Goal: Task Accomplishment & Management: Complete application form

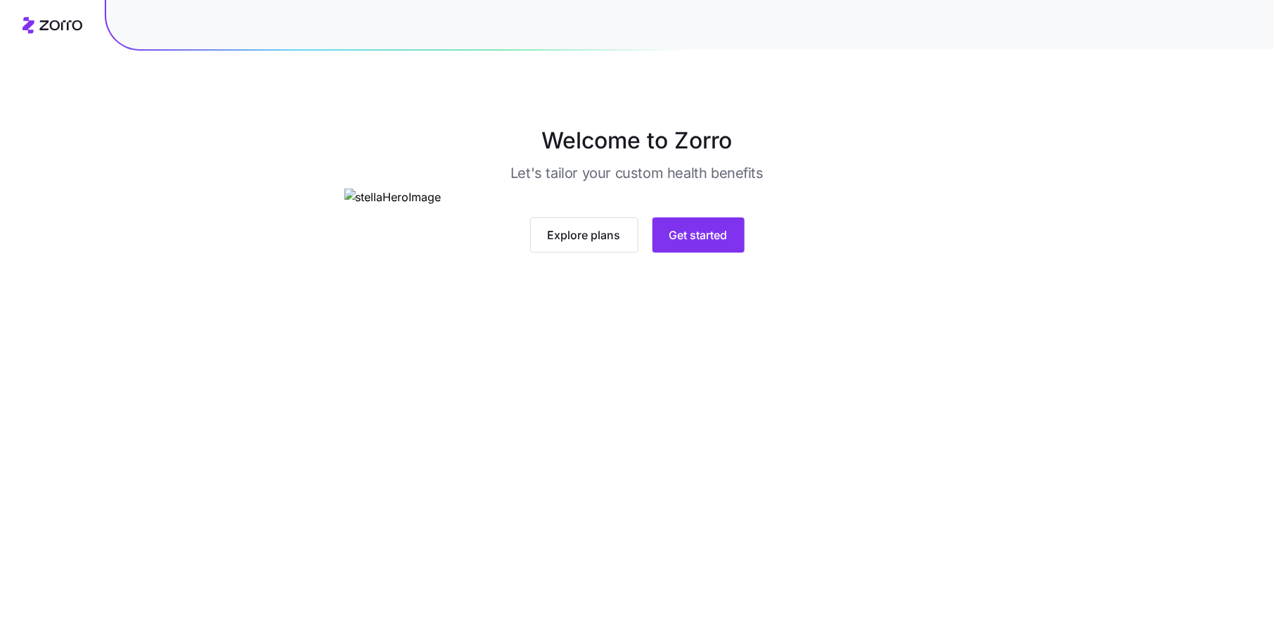
click at [693, 243] on span "Get started" at bounding box center [699, 234] width 58 height 17
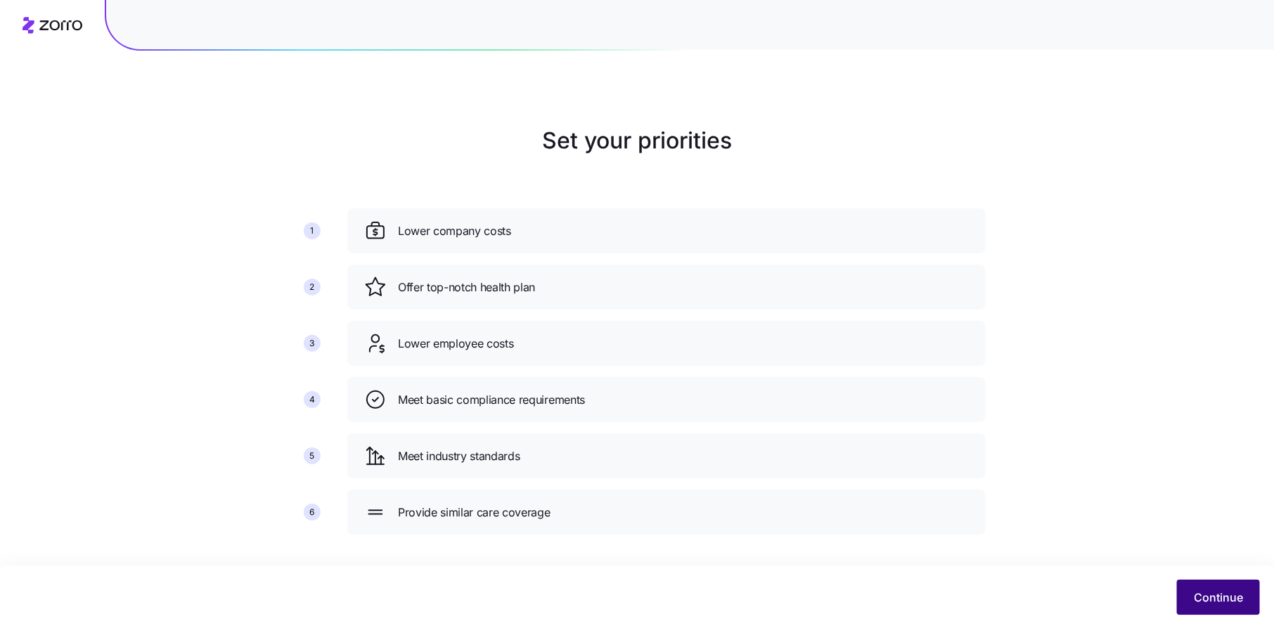
click at [1211, 587] on button "Continue" at bounding box center [1218, 597] width 83 height 35
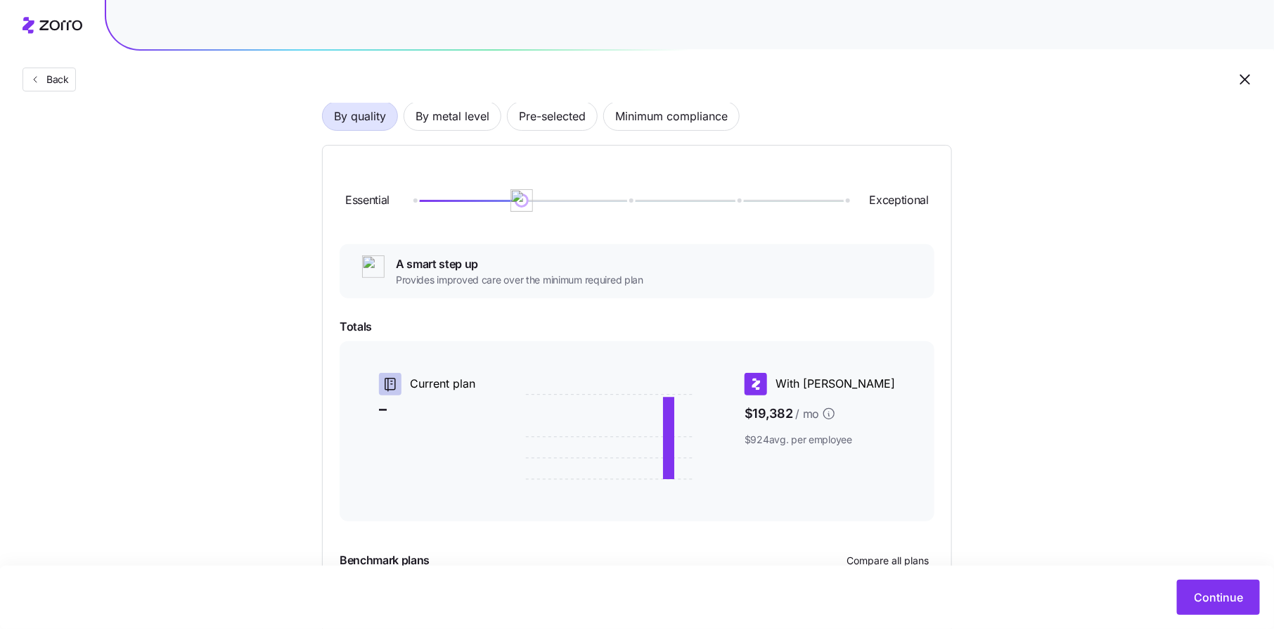
scroll to position [247, 0]
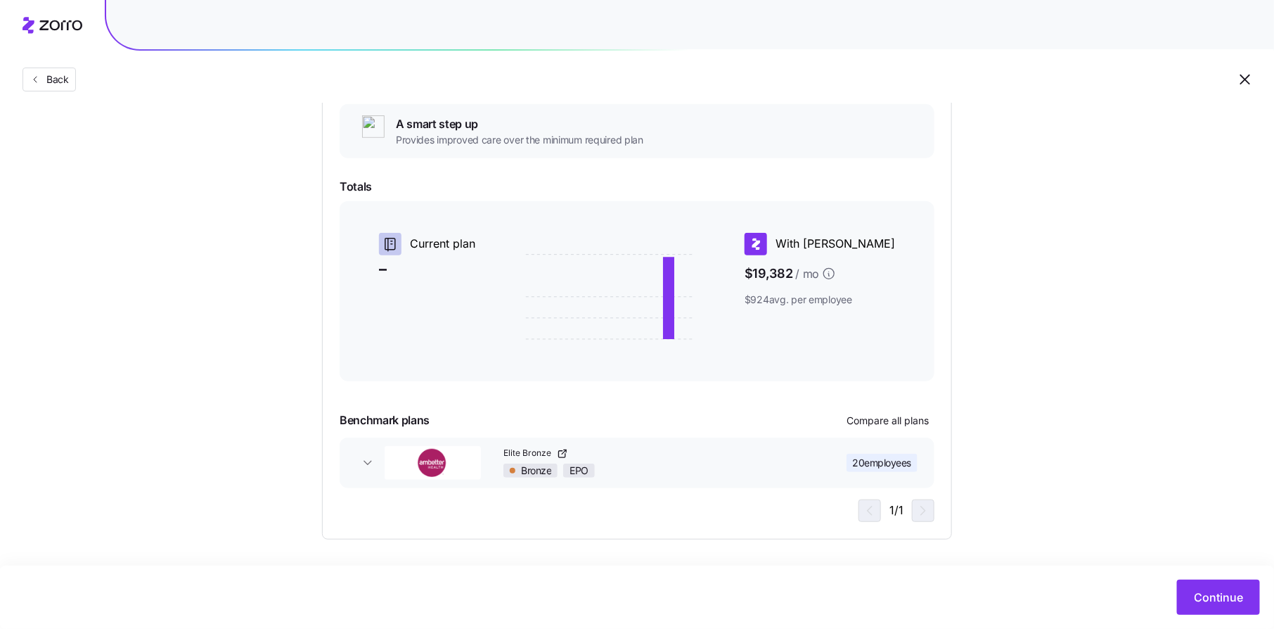
click at [657, 465] on div "Bronze EPO" at bounding box center [657, 470] width 307 height 14
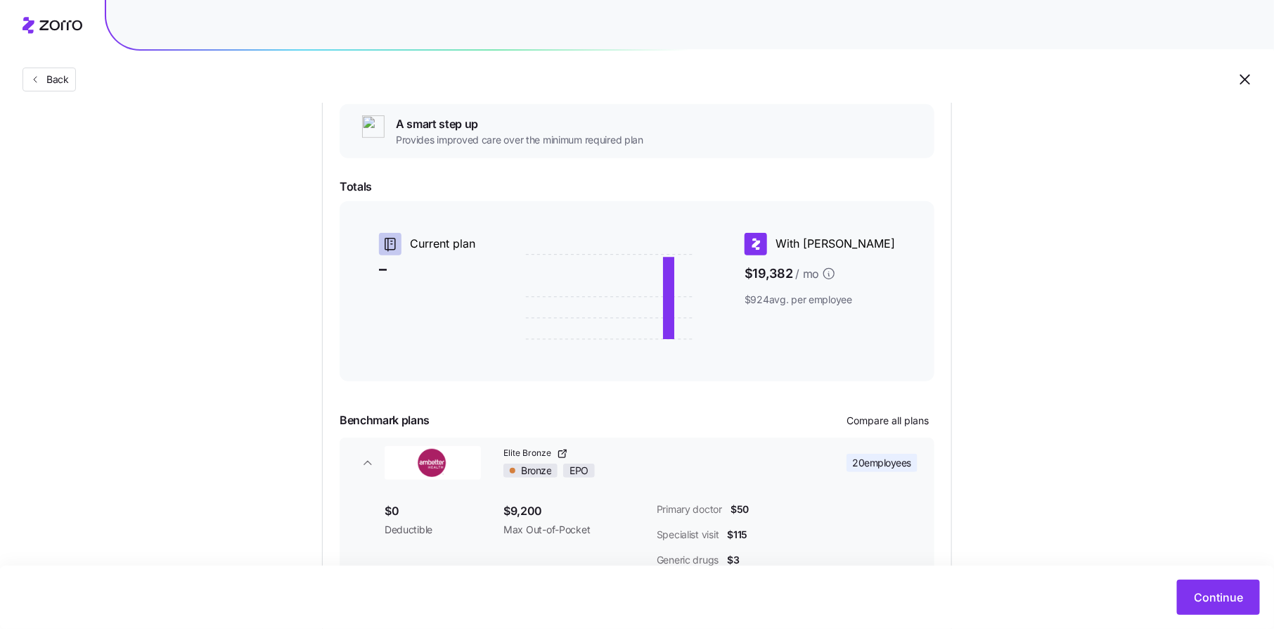
scroll to position [352, 0]
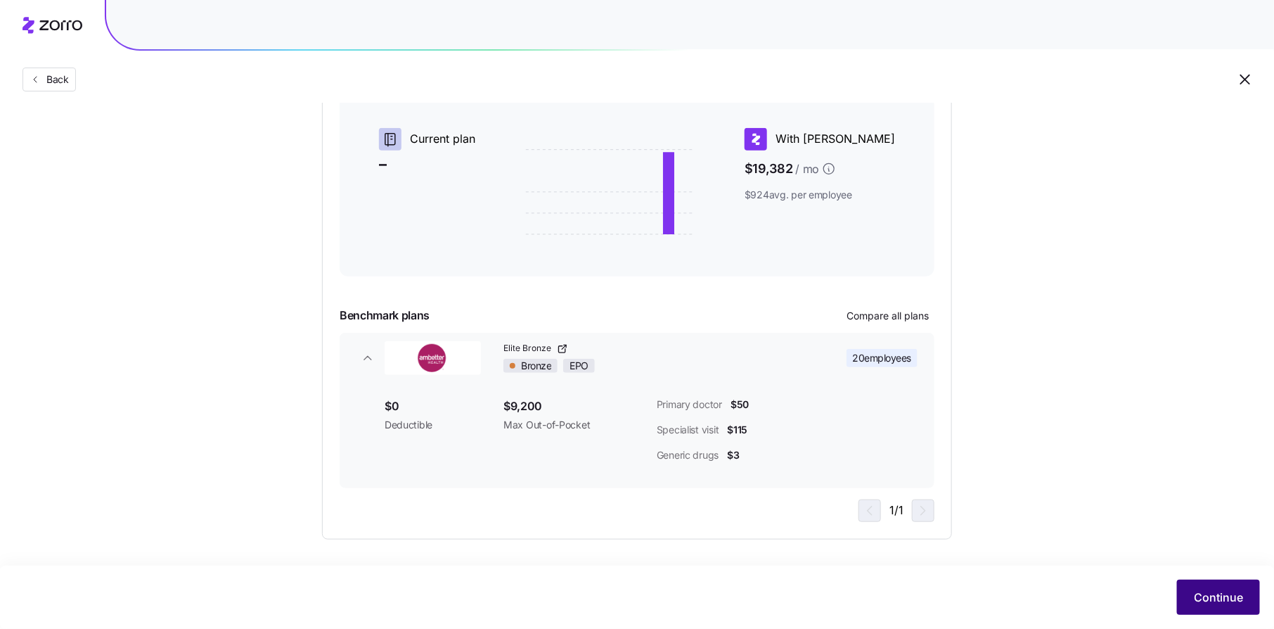
click at [1201, 588] on button "Continue" at bounding box center [1218, 597] width 83 height 35
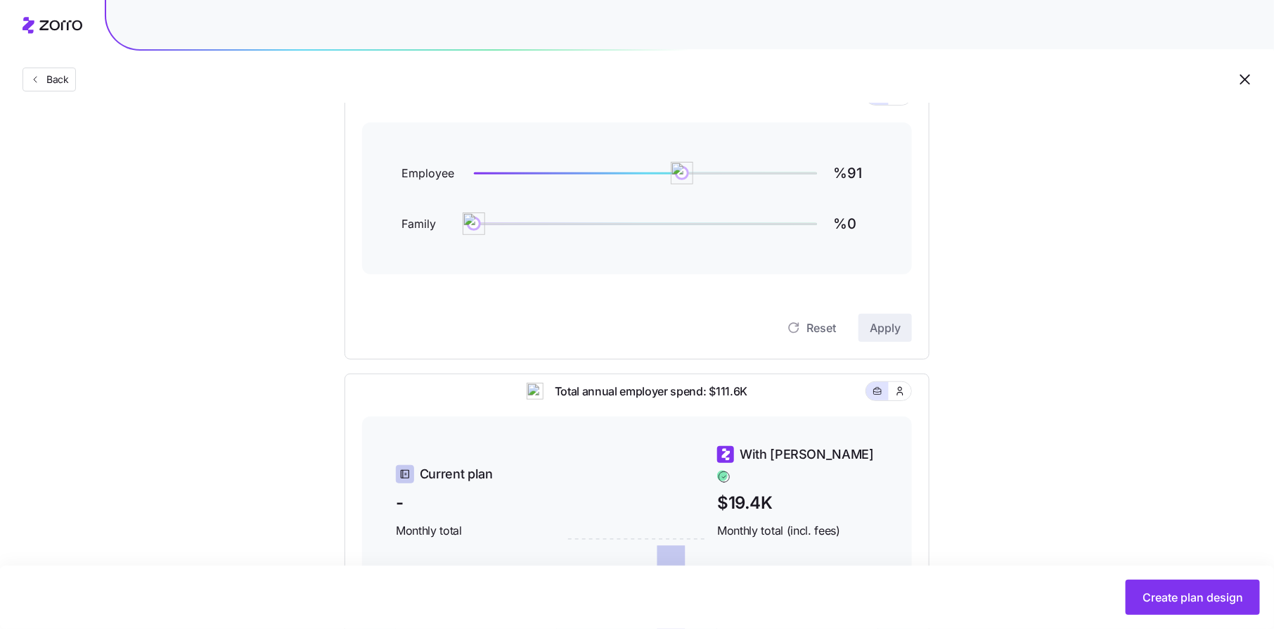
scroll to position [141, 0]
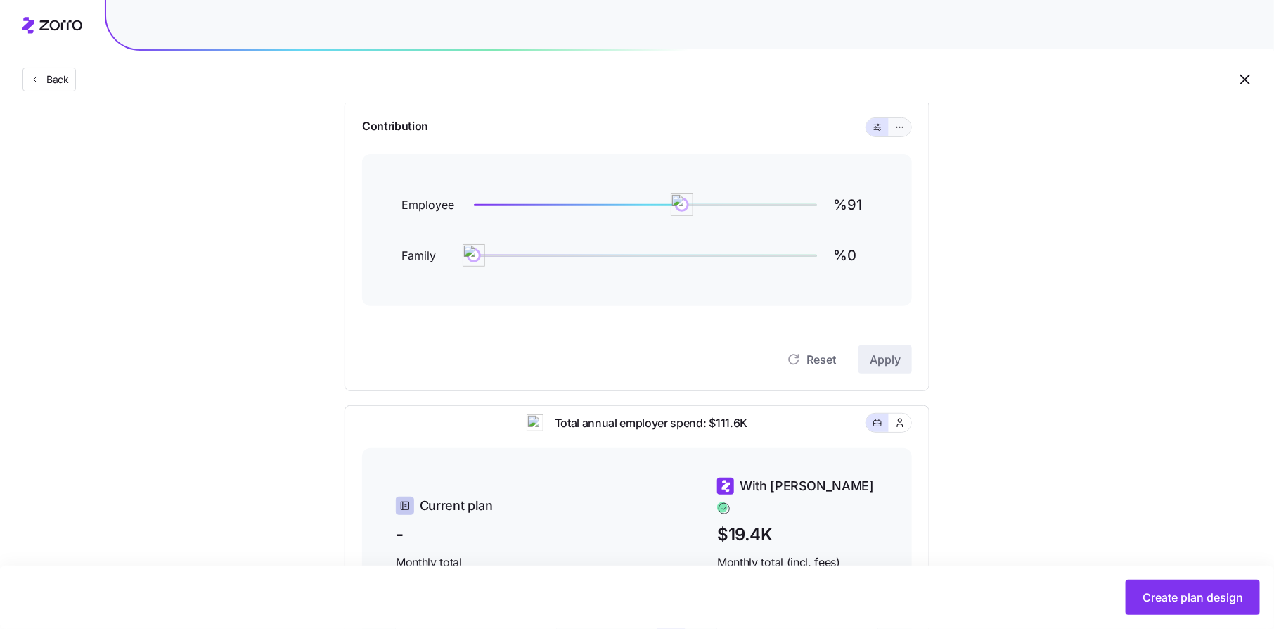
click at [905, 129] on icon "button" at bounding box center [900, 127] width 10 height 17
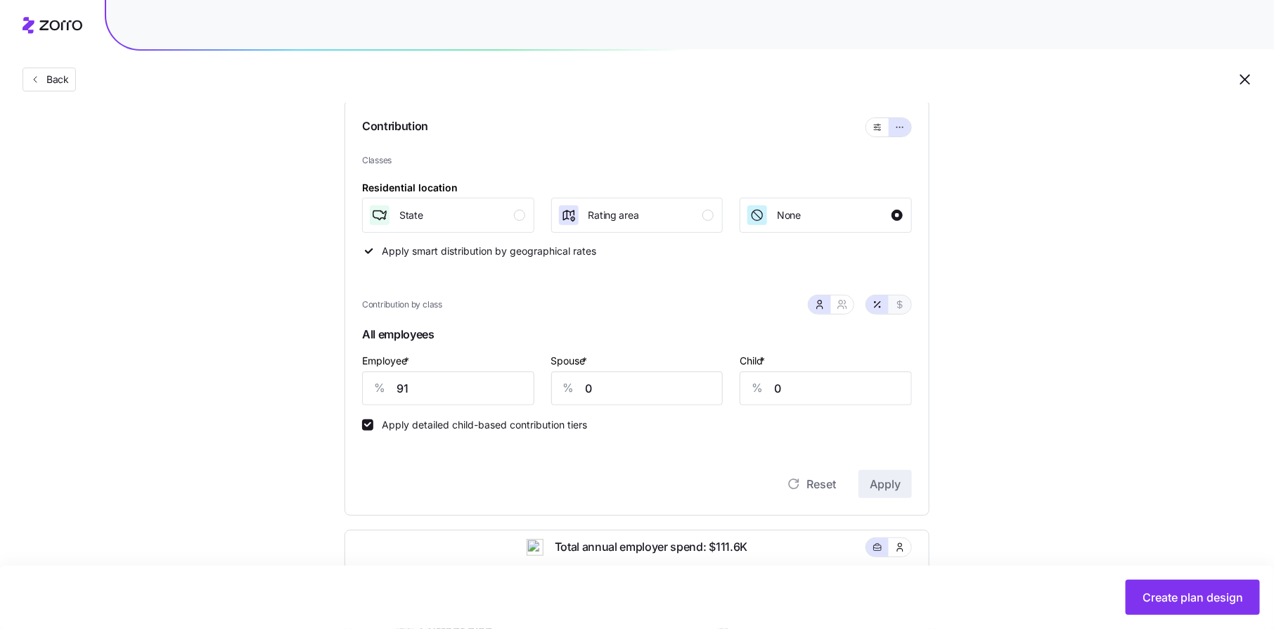
click at [901, 304] on icon "button" at bounding box center [900, 304] width 11 height 11
click at [468, 378] on input "420" at bounding box center [448, 388] width 172 height 34
type input "575"
click at [636, 385] on input "0" at bounding box center [637, 388] width 172 height 34
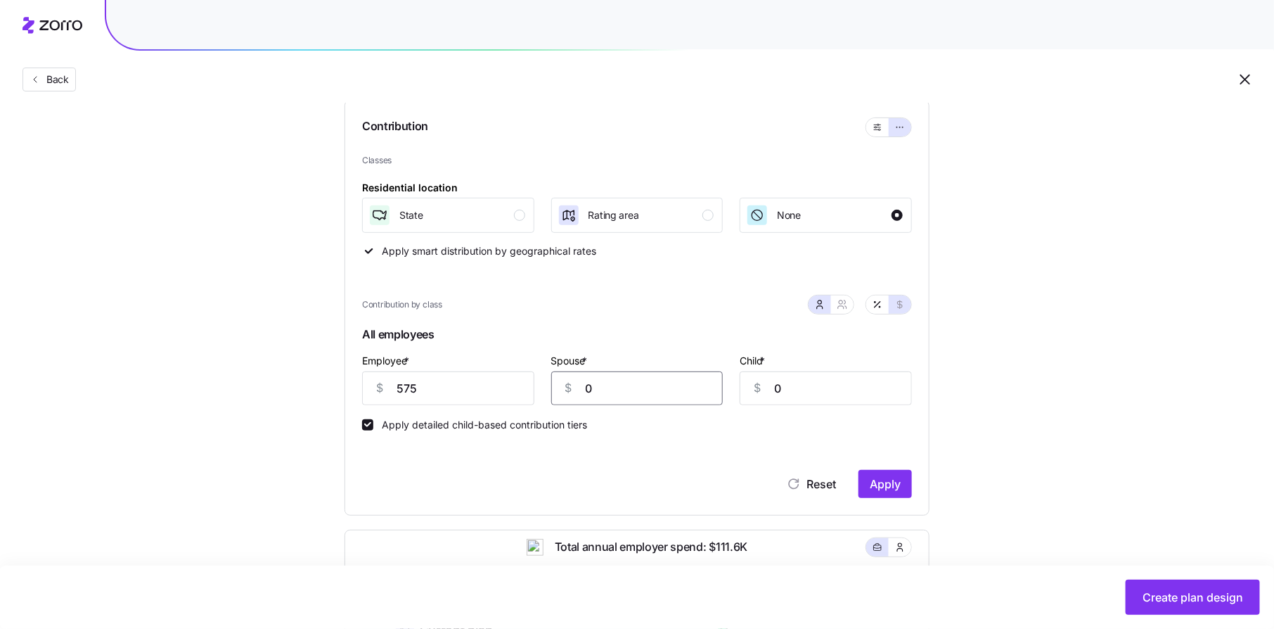
click at [636, 385] on input "0" at bounding box center [637, 388] width 172 height 34
click at [890, 480] on span "Apply" at bounding box center [885, 483] width 31 height 17
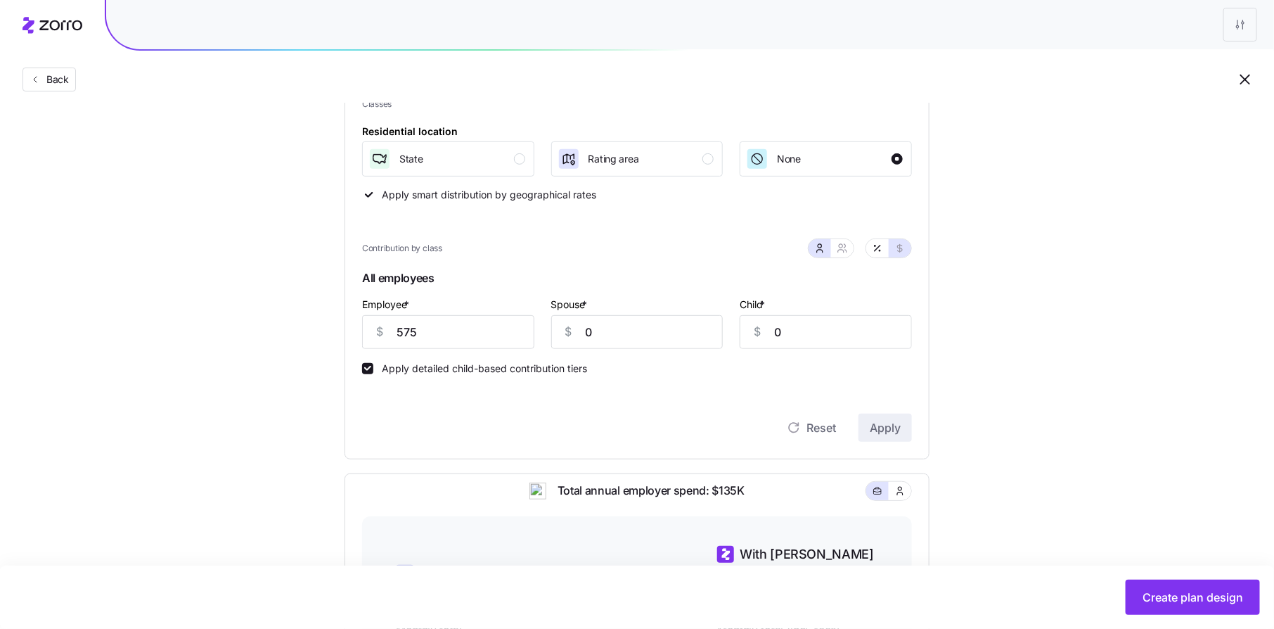
scroll to position [194, 0]
click at [650, 335] on input "0" at bounding box center [637, 335] width 172 height 34
click at [725, 423] on div "Reset Apply" at bounding box center [637, 430] width 550 height 28
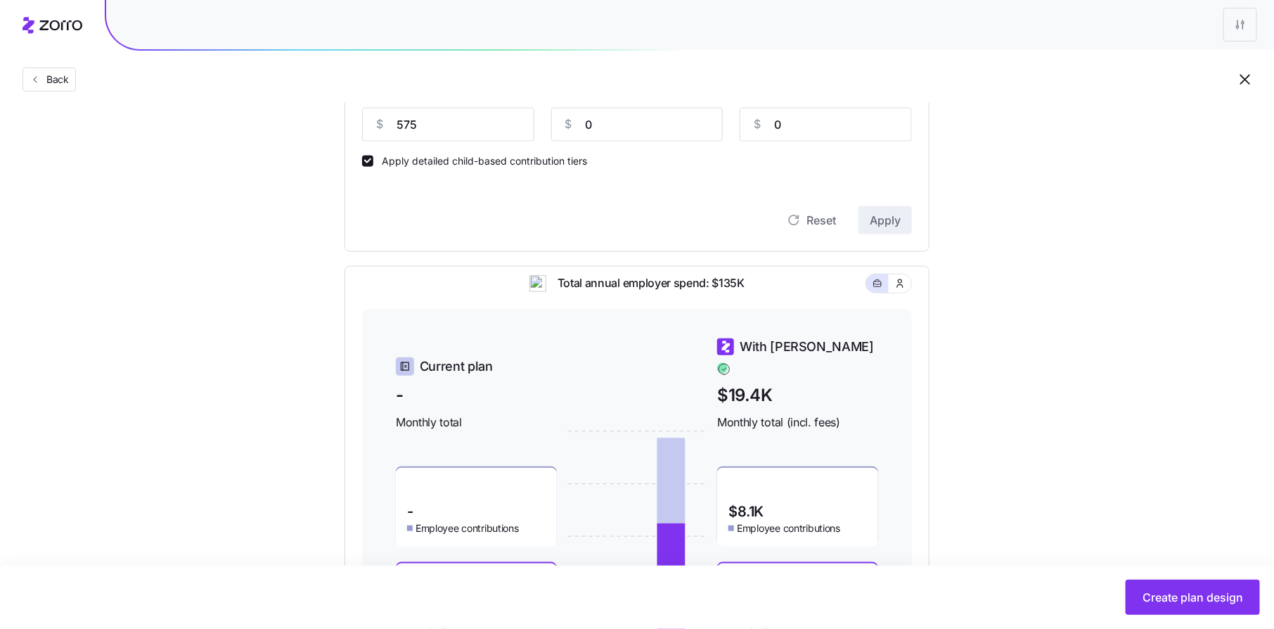
scroll to position [544, 0]
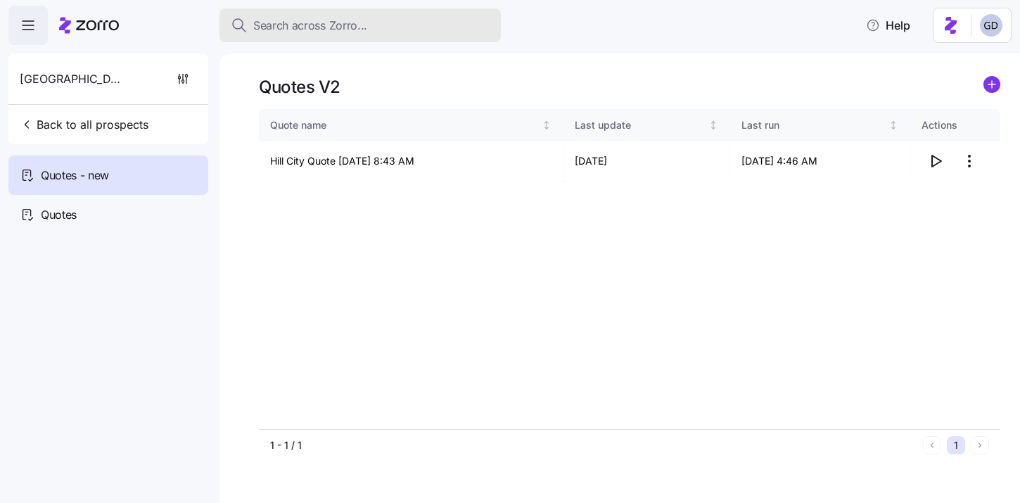
click at [358, 37] on button "Search across Zorro..." at bounding box center [359, 25] width 281 height 34
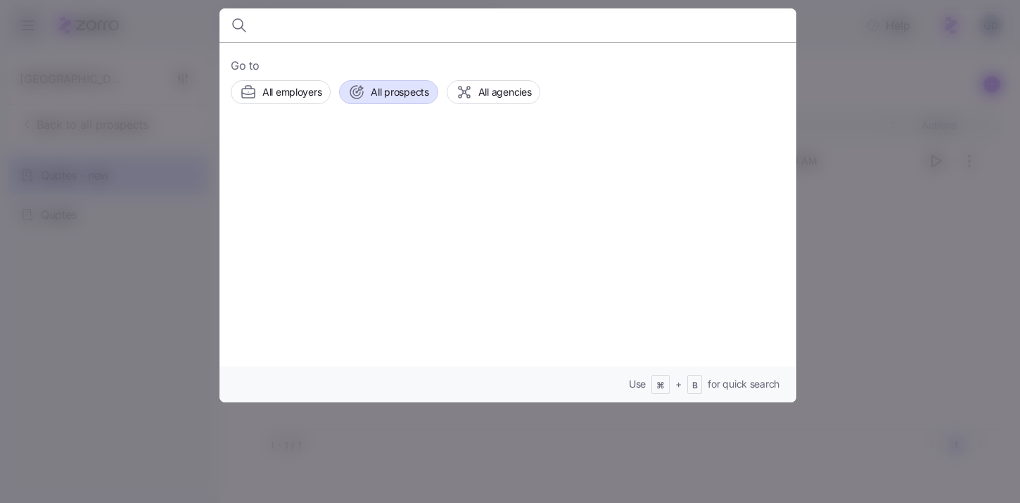
click at [376, 100] on div "All prospects" at bounding box center [388, 92] width 80 height 17
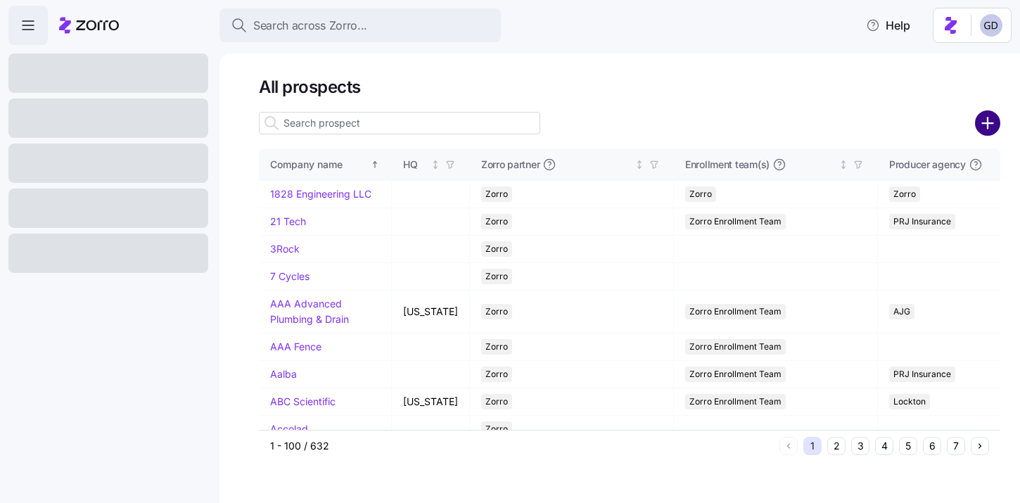
click at [983, 113] on circle "add icon" at bounding box center [987, 123] width 23 height 23
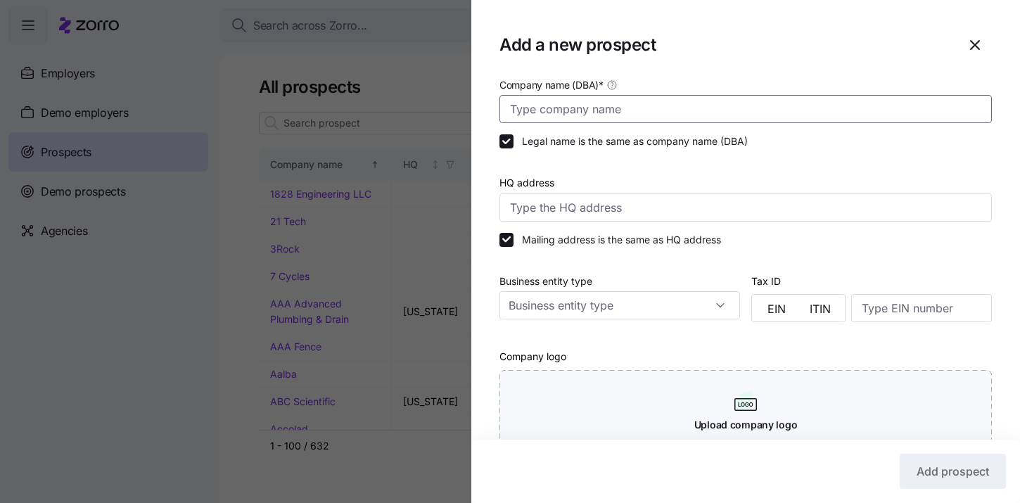
click at [613, 114] on input "Company name (DBA) *" at bounding box center [745, 109] width 492 height 28
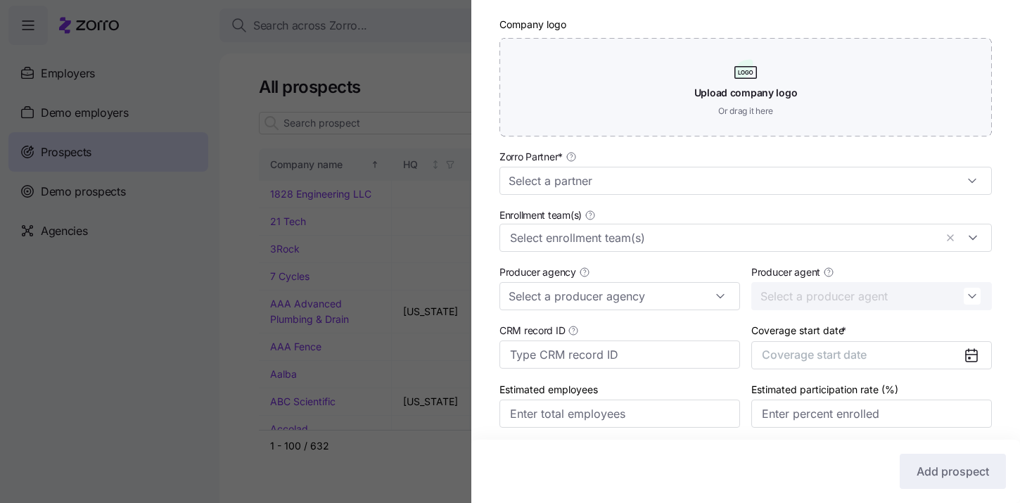
scroll to position [347, 0]
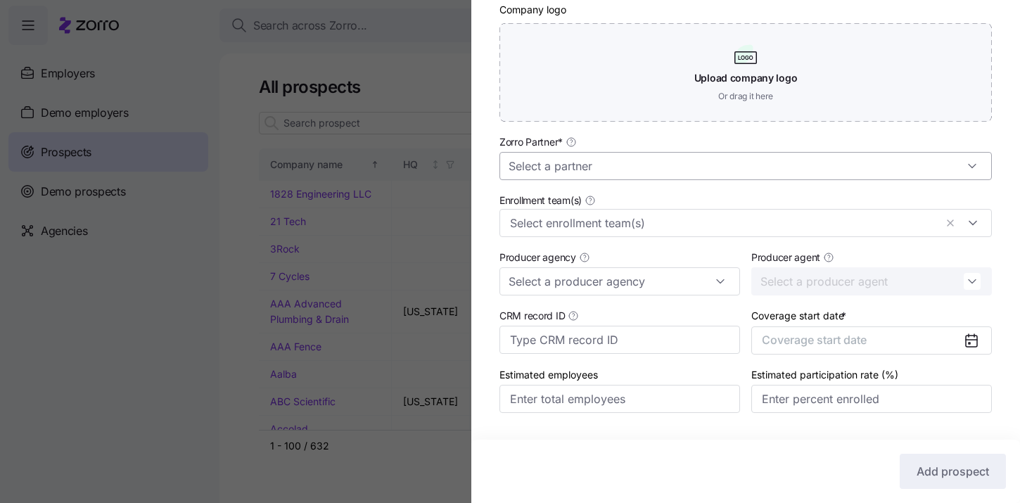
type input "Diventures"
click at [572, 155] on input "Zorro Partner *" at bounding box center [745, 166] width 492 height 28
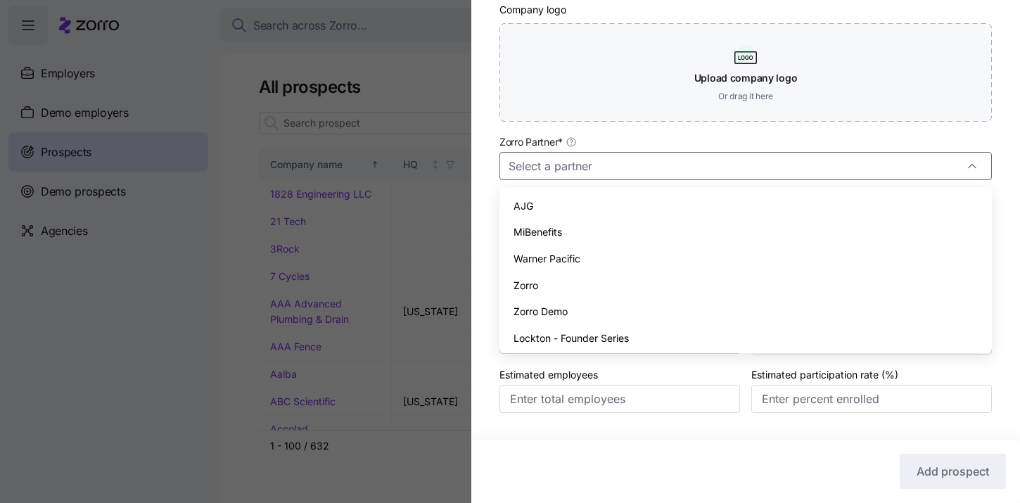
click at [542, 281] on div "Zorro" at bounding box center [745, 285] width 481 height 27
type input "Zorro"
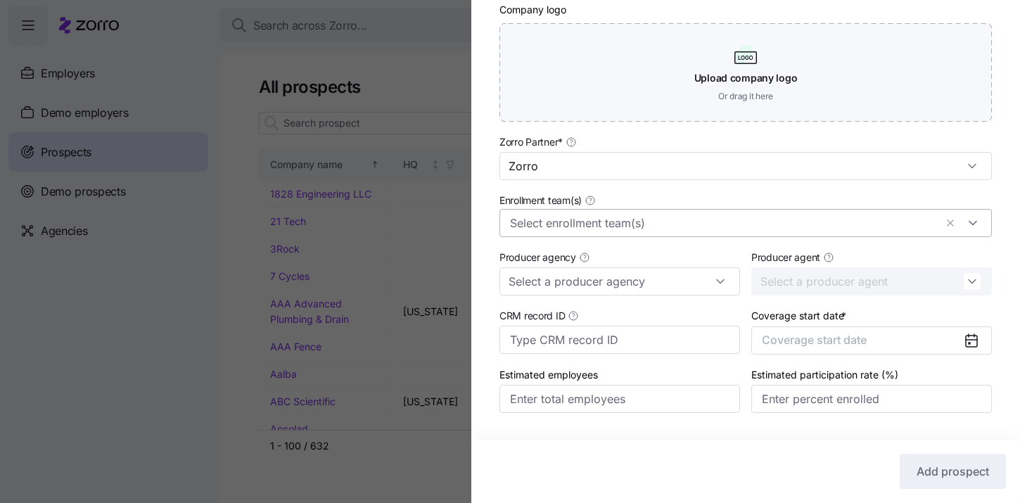
click at [575, 219] on input "Enrollment team(s)" at bounding box center [722, 223] width 425 height 18
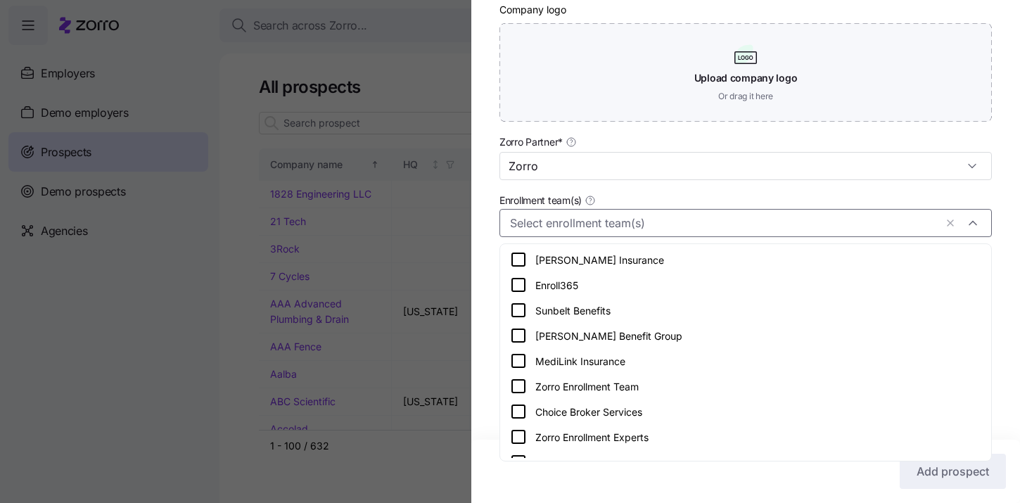
click at [521, 388] on icon at bounding box center [518, 386] width 17 height 17
click at [492, 259] on div "Company name (DBA) * Diventures Legal name is the same as company name (DBA) HQ…" at bounding box center [745, 85] width 549 height 712
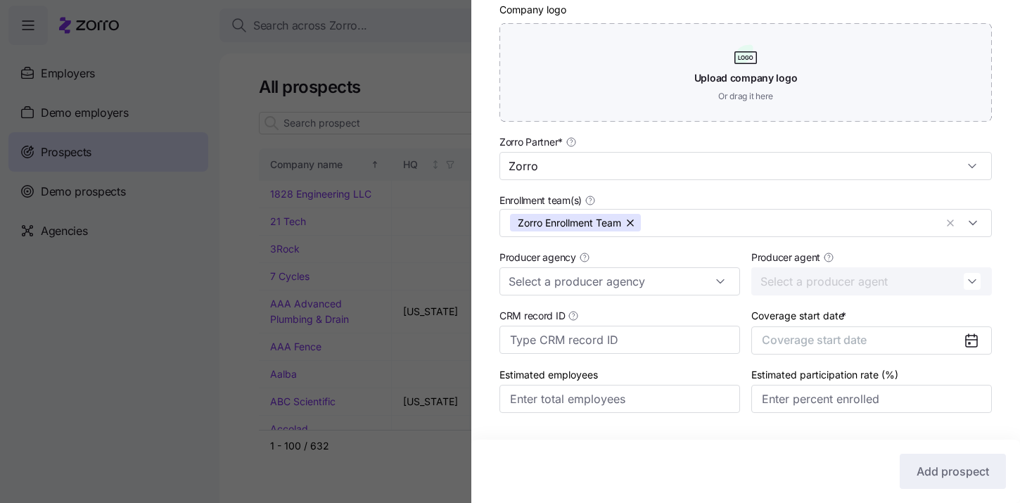
scroll to position [384, 0]
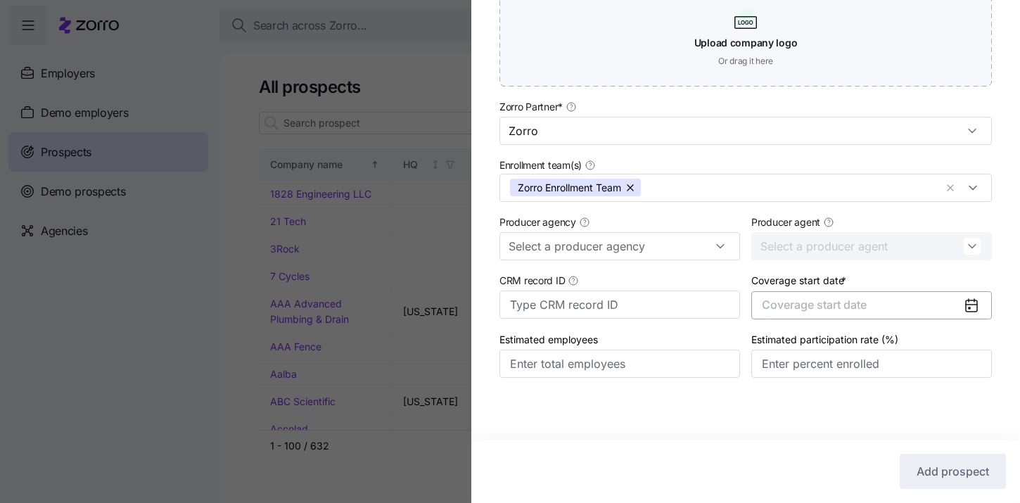
click at [936, 304] on button "Coverage start date" at bounding box center [871, 305] width 241 height 28
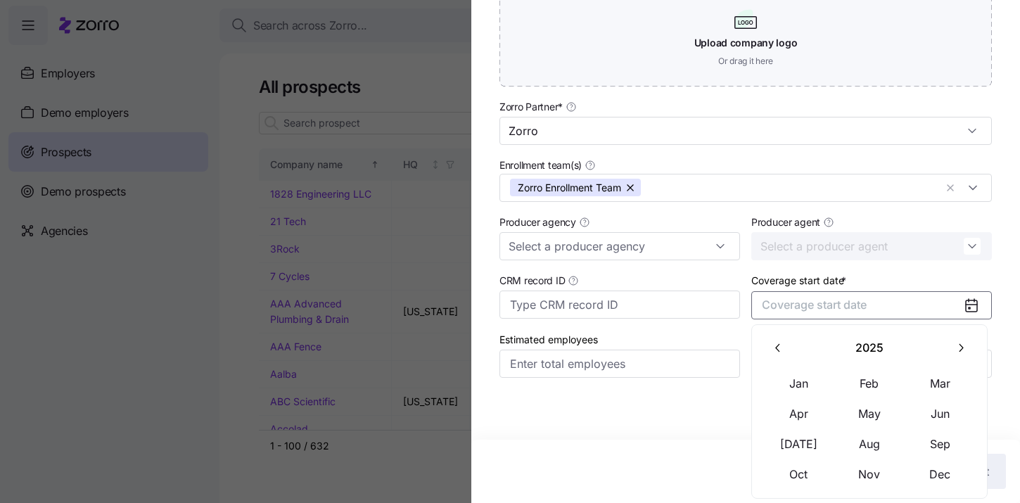
click at [950, 351] on button "button" at bounding box center [961, 348] width 30 height 30
click at [799, 381] on button "Jan" at bounding box center [799, 384] width 70 height 30
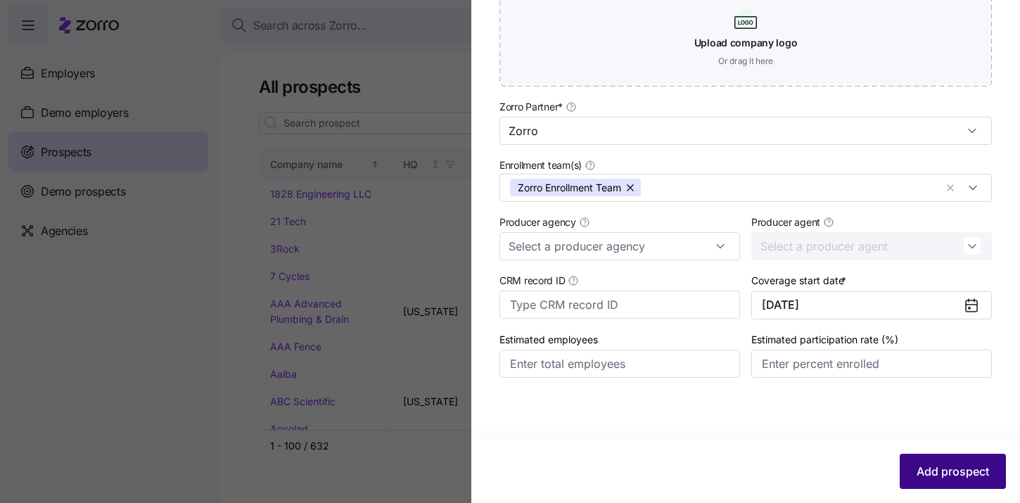
click at [943, 475] on span "Add prospect" at bounding box center [952, 471] width 72 height 17
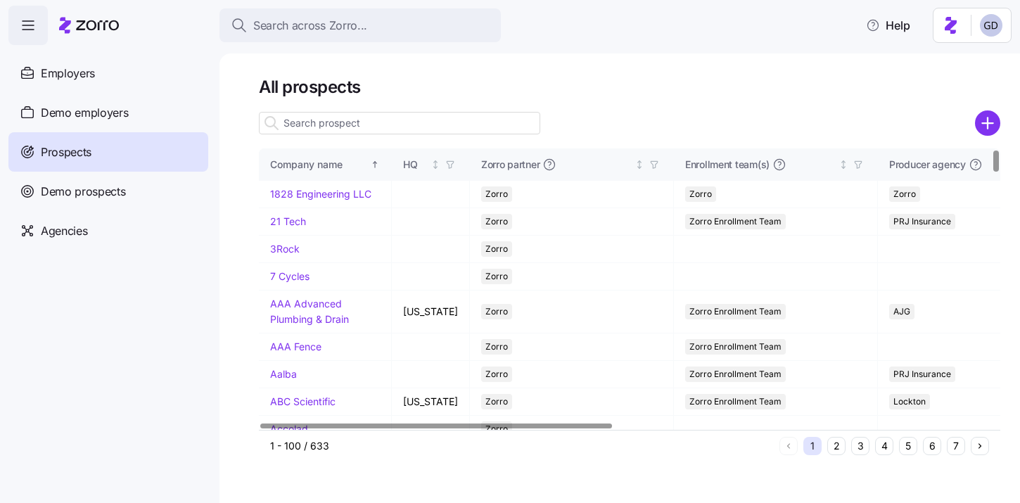
click at [418, 134] on div at bounding box center [399, 123] width 281 height 28
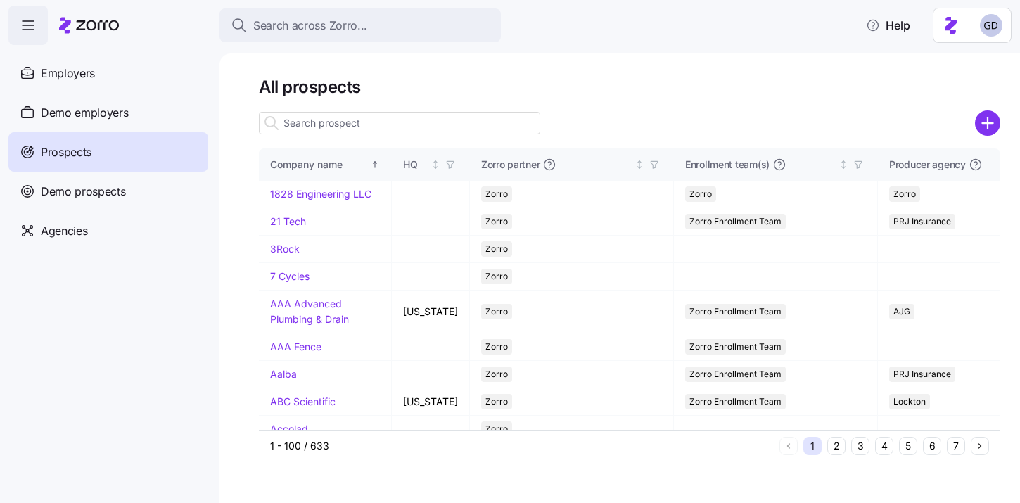
click at [415, 129] on input at bounding box center [399, 123] width 281 height 23
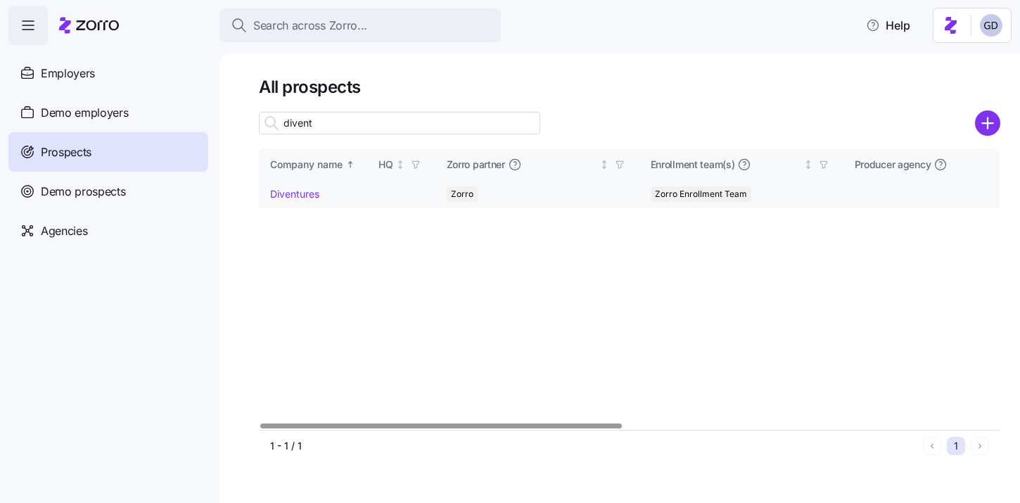
type input "divent"
click at [307, 192] on link "Diventures" at bounding box center [294, 194] width 49 height 12
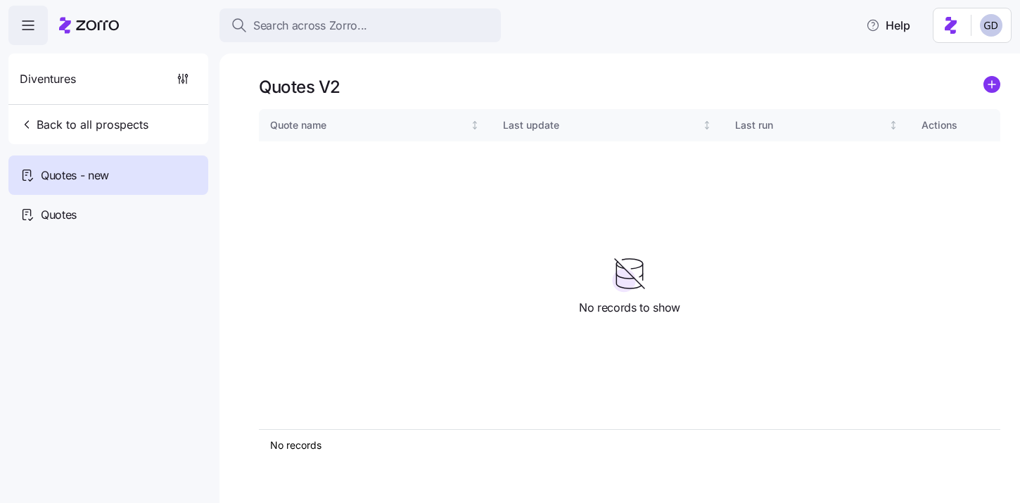
click at [993, 93] on icon "add icon" at bounding box center [991, 84] width 17 height 17
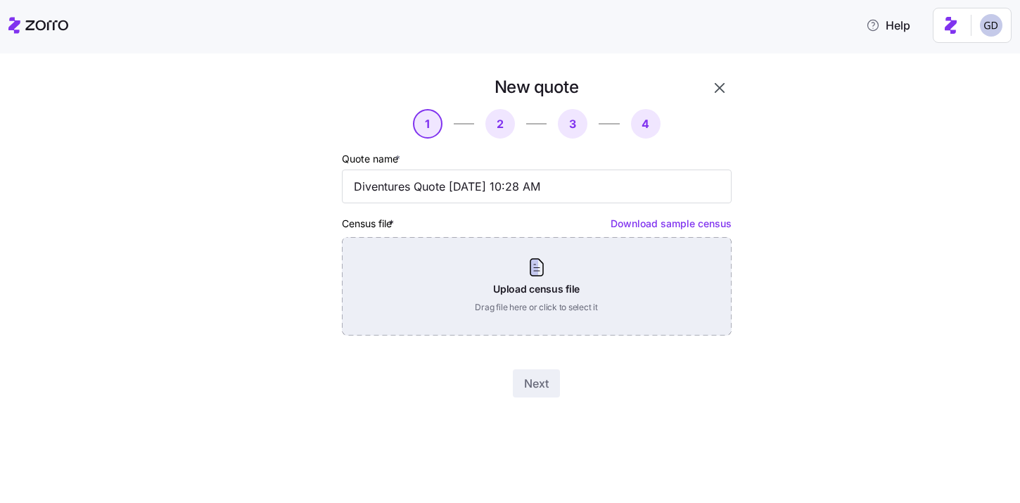
click at [519, 310] on div "Upload census file Drag file here or click to select it" at bounding box center [537, 286] width 390 height 98
click at [539, 286] on div "Upload census file Drag file here or click to select it" at bounding box center [537, 286] width 390 height 98
click at [485, 287] on div "Upload census file Drag file here or click to select it" at bounding box center [537, 286] width 390 height 98
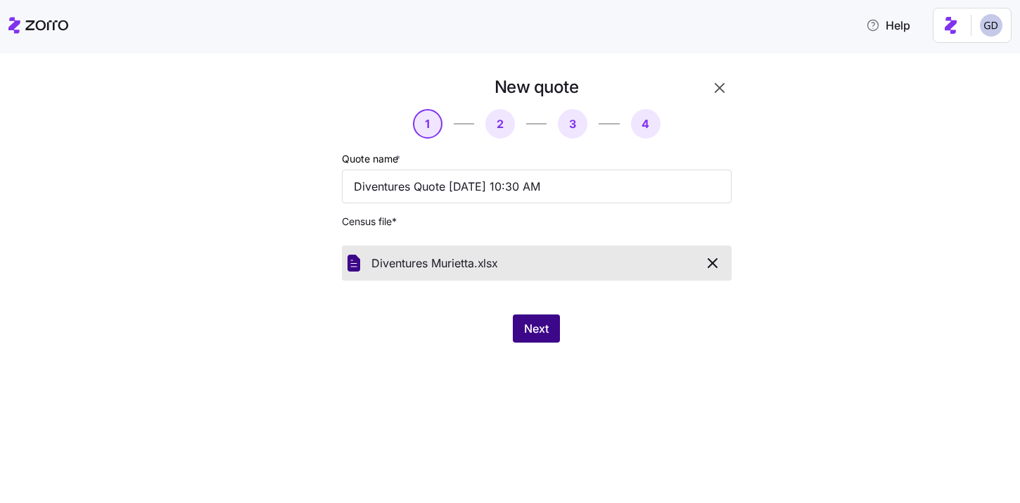
click at [549, 328] on button "Next" at bounding box center [536, 328] width 47 height 28
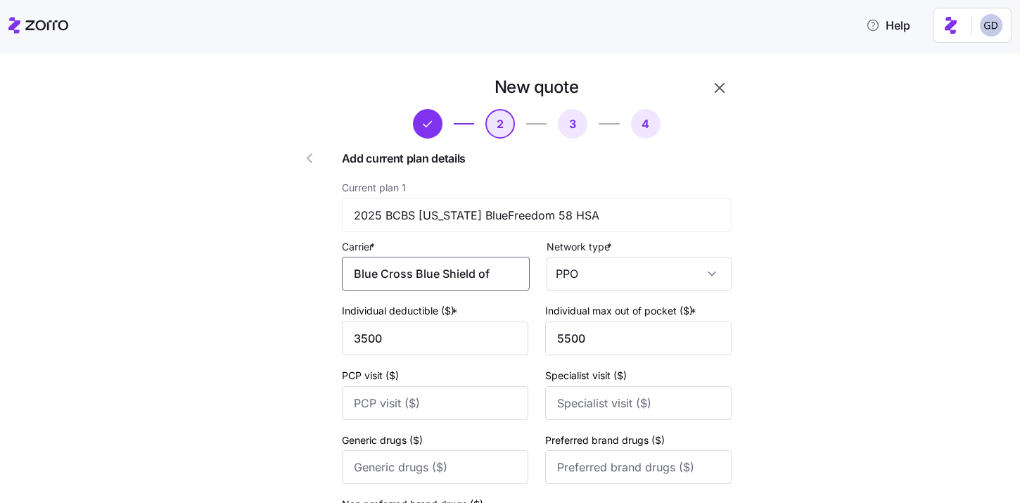
click at [430, 274] on input "Blue Cross Blue Shield of [US_STATE]" at bounding box center [436, 274] width 188 height 34
click at [486, 270] on input "Blue Cross Blue Shield of [US_STATE]" at bounding box center [436, 274] width 188 height 34
click at [492, 274] on input "Blue Cross Blue Shield of [US_STATE]" at bounding box center [436, 274] width 188 height 34
click at [492, 274] on input "Blue Cross Blue Shield of Nebraska" at bounding box center [436, 274] width 188 height 34
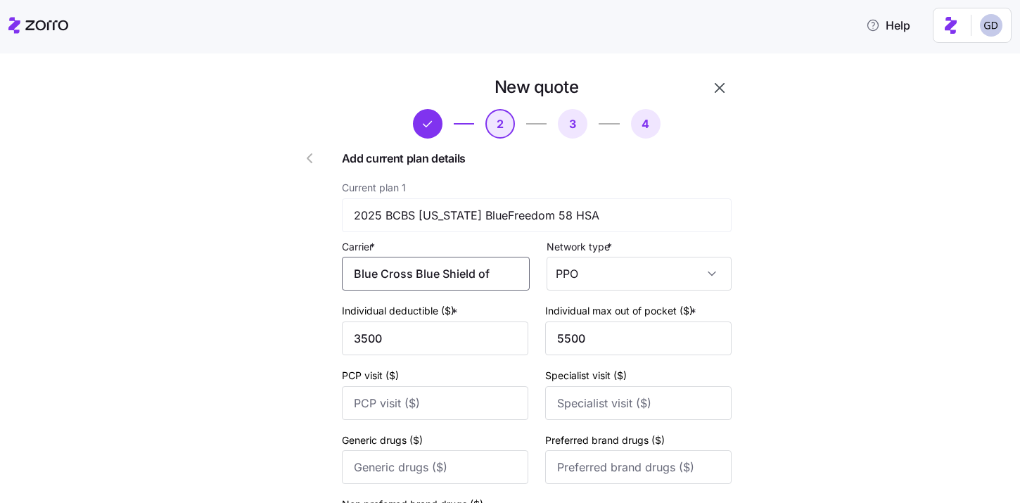
click at [492, 274] on input "Blue Cross Blue Shield of Nebraska" at bounding box center [436, 274] width 188 height 34
click at [430, 321] on span "BlueCross BlueShield of Nebraska" at bounding box center [440, 324] width 153 height 35
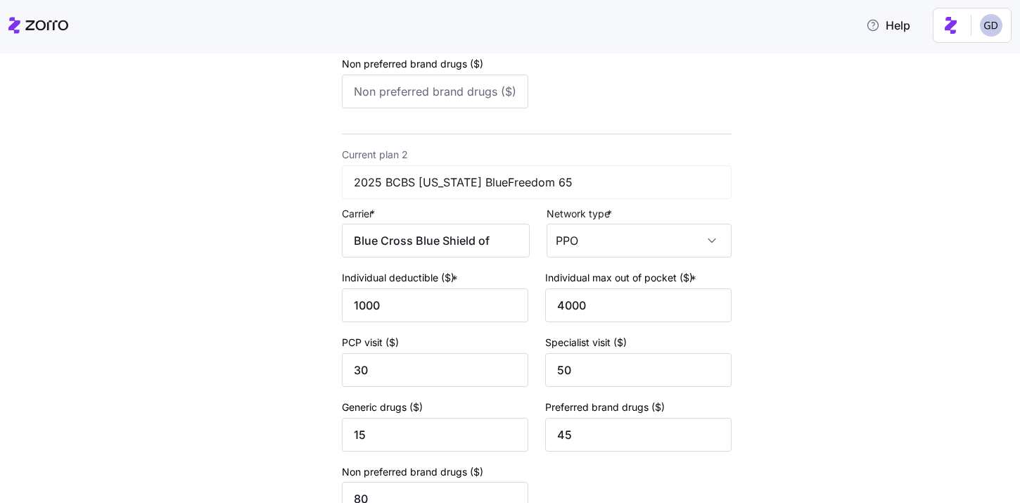
scroll to position [479, 0]
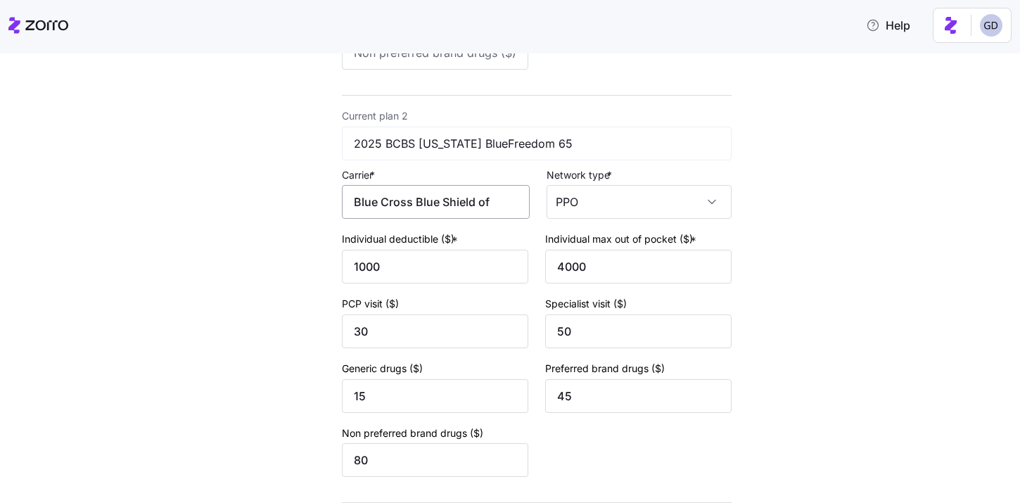
type input "BlueCross BlueShield of Nebraska"
click at [425, 215] on input "Blue Cross Blue Shield of Nebraska" at bounding box center [436, 202] width 188 height 34
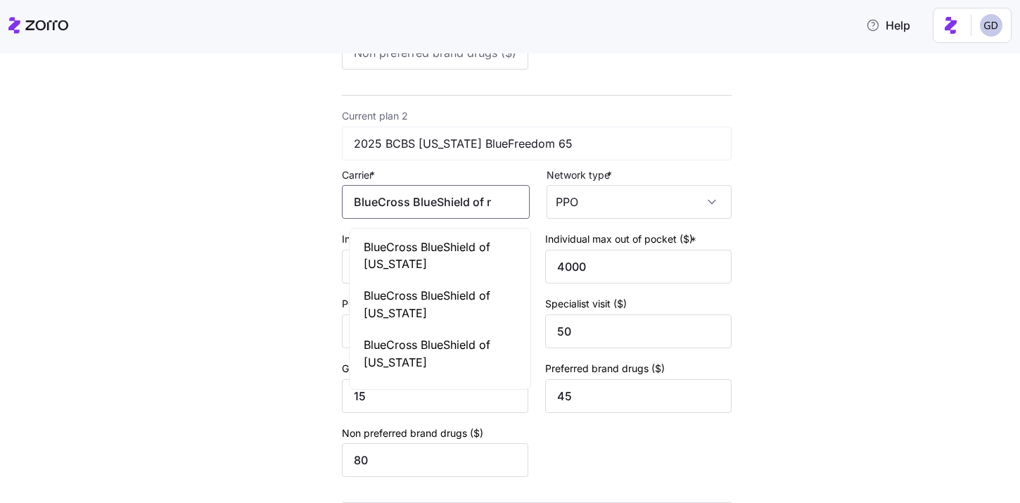
scroll to position [0, 14]
click at [413, 236] on div "BlueCross BlueShield of Nebraska" at bounding box center [439, 255] width 175 height 49
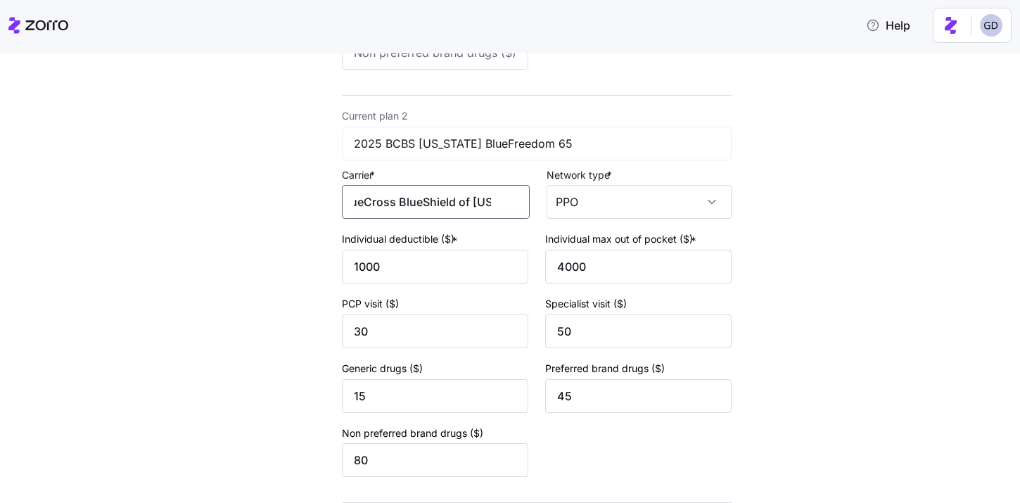
scroll to position [596, 0]
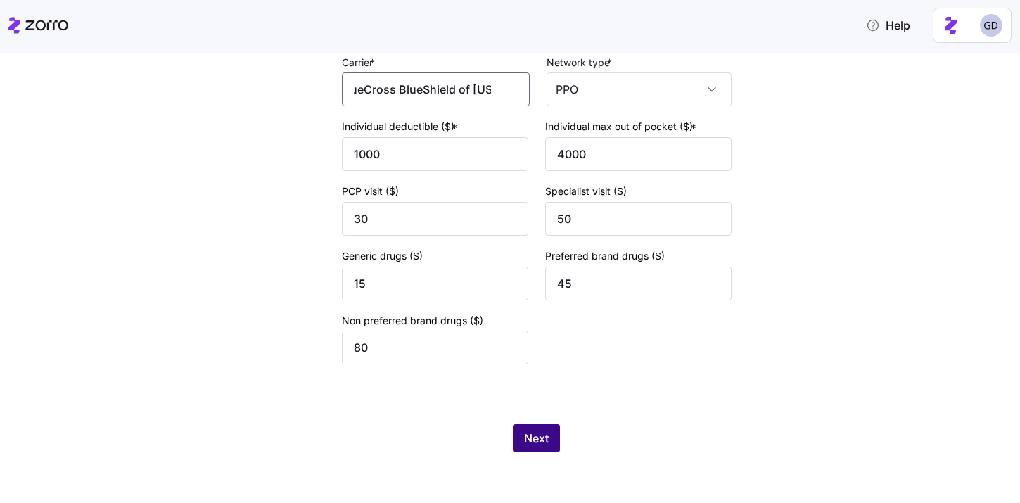
type input "BlueCross BlueShield of Nebraska"
click at [556, 444] on button "Next" at bounding box center [536, 438] width 47 height 28
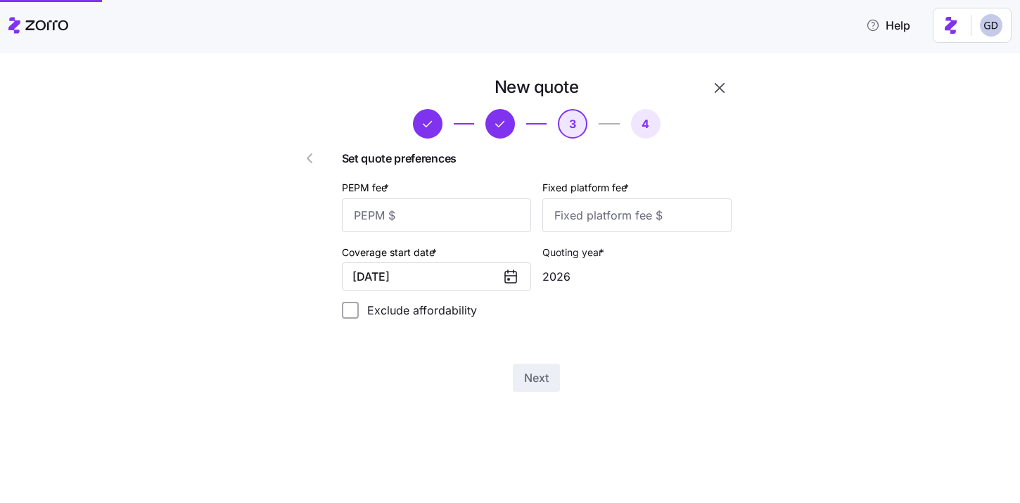
scroll to position [0, 0]
click at [424, 217] on input "PEPM fee *" at bounding box center [436, 215] width 189 height 34
type input "50"
type input "100"
click at [532, 363] on div "New quote 3 4 Set quote preferences PEPM fee * 50 Fixed platform fee * 100 Cove…" at bounding box center [536, 233] width 401 height 327
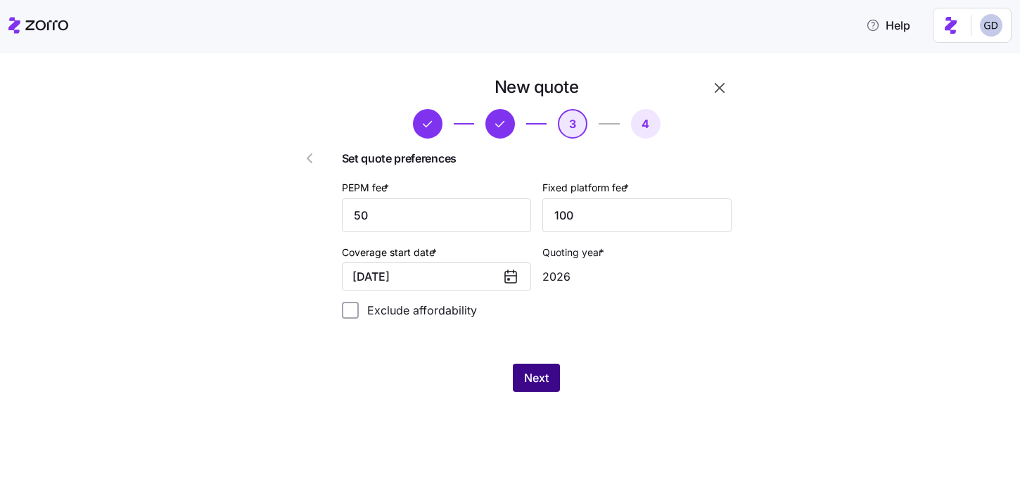
click at [534, 373] on span "Next" at bounding box center [536, 377] width 25 height 17
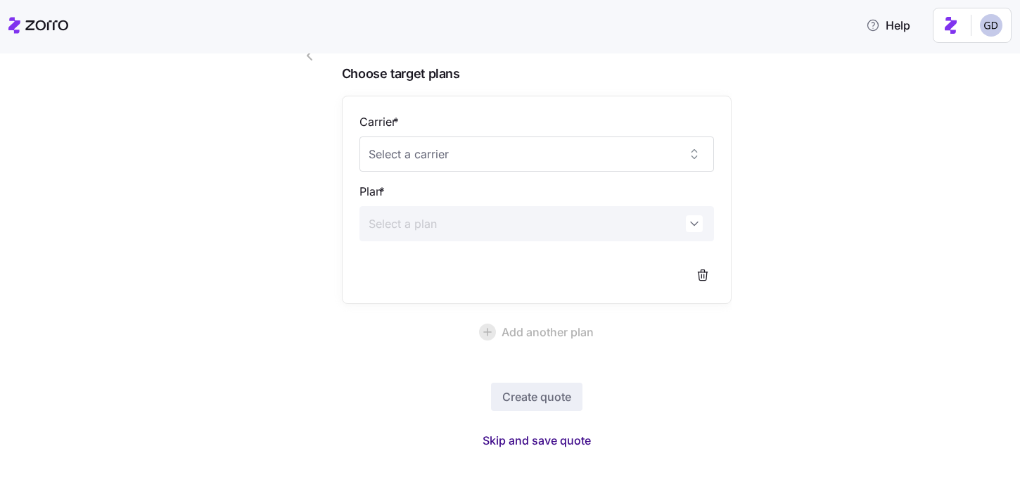
click at [552, 445] on span "Skip and save quote" at bounding box center [536, 440] width 108 height 17
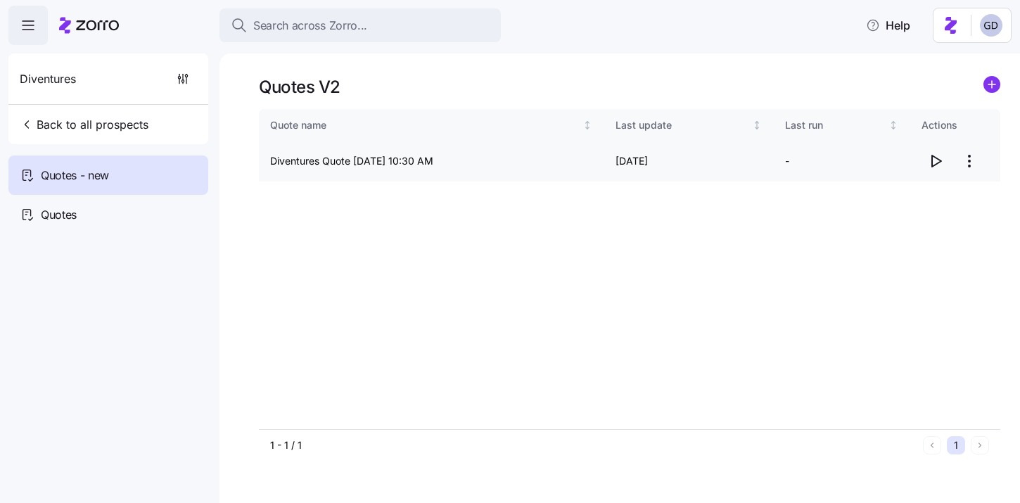
click at [936, 164] on icon "button" at bounding box center [936, 160] width 9 height 11
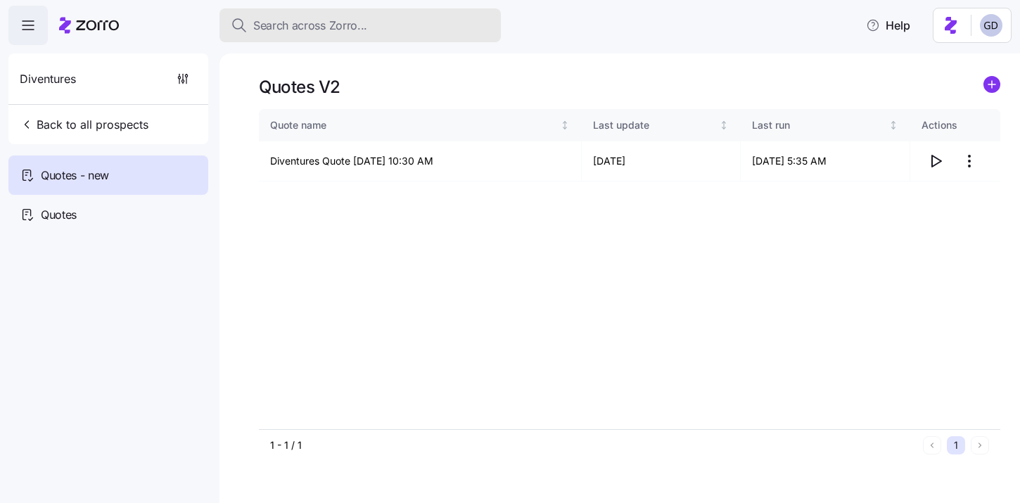
click at [343, 34] on span "Search across Zorro..." at bounding box center [310, 26] width 114 height 18
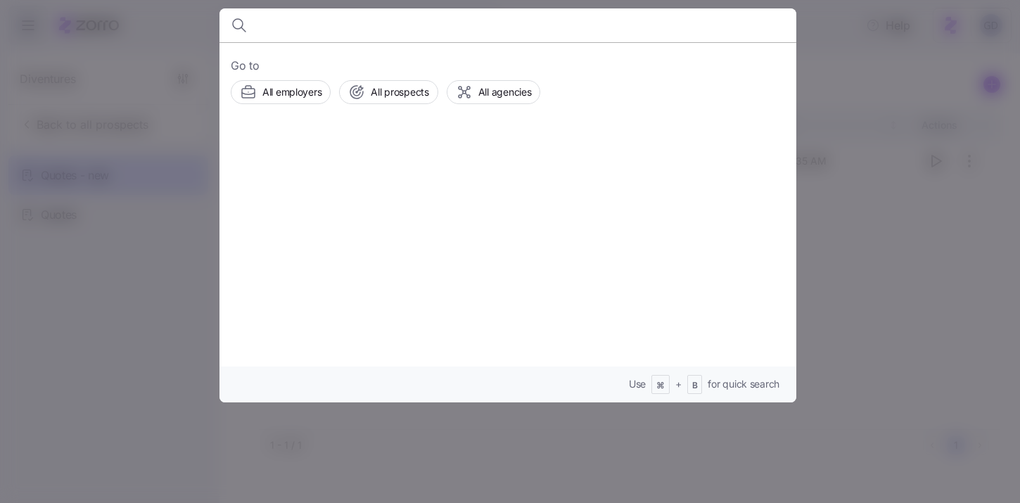
click at [930, 181] on div at bounding box center [510, 251] width 1020 height 503
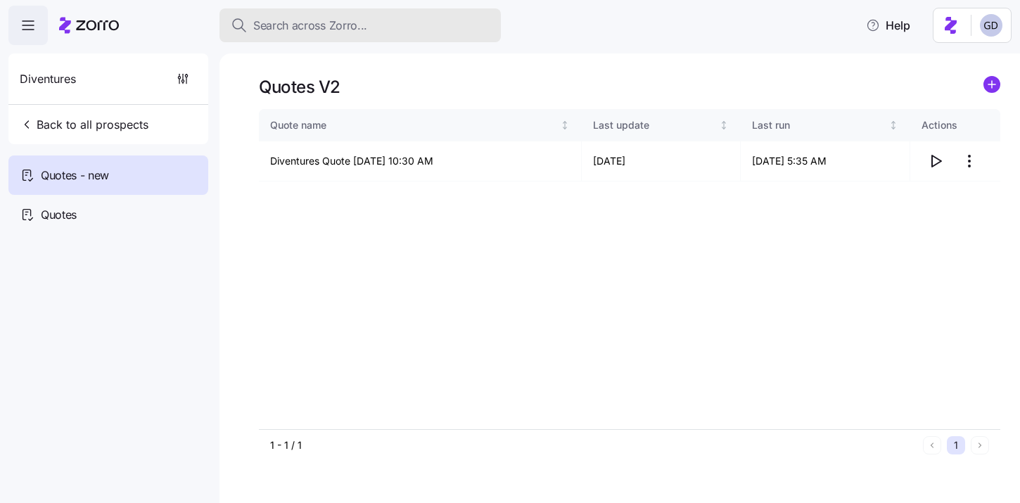
click at [369, 17] on div "Search across Zorro..." at bounding box center [360, 26] width 259 height 18
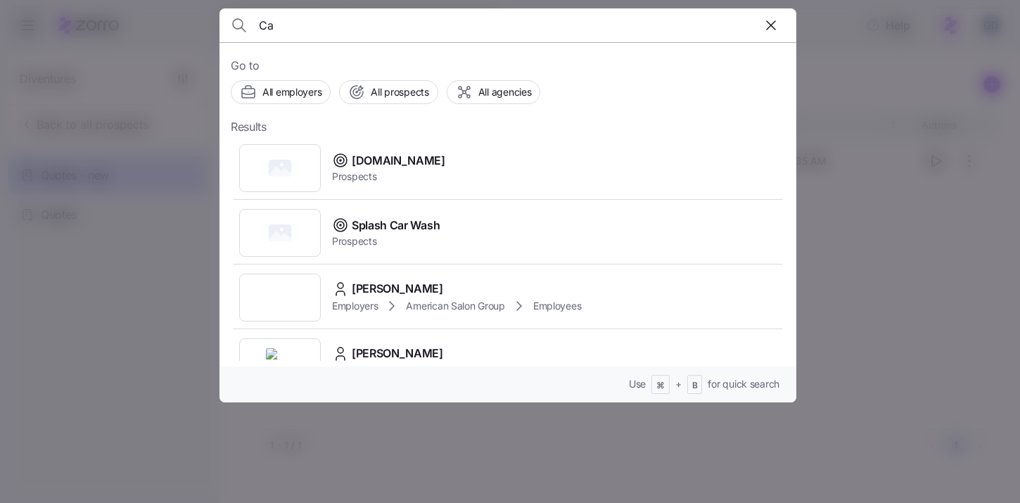
type input "C"
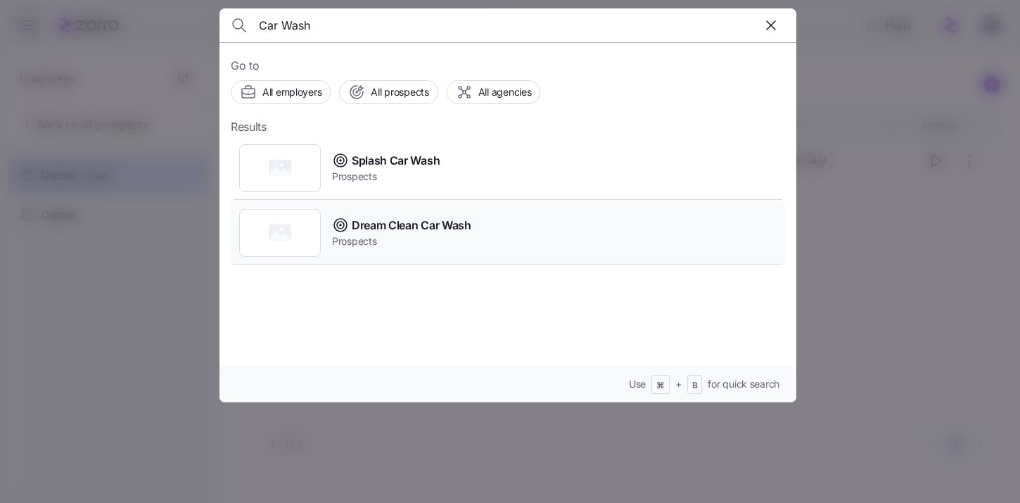
type input "Car Wash"
click at [416, 226] on span "Dream Clean Car Wash" at bounding box center [412, 226] width 120 height 18
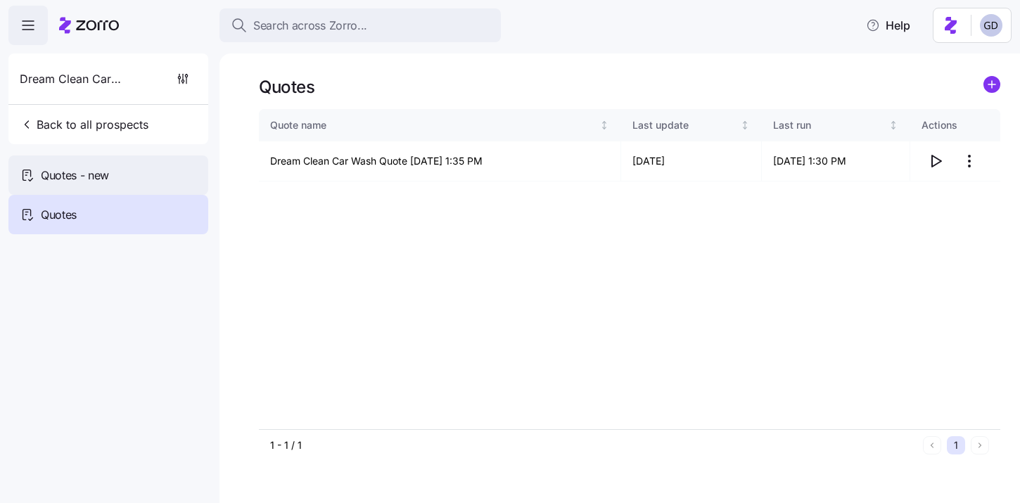
click at [128, 184] on div "Quotes - new" at bounding box center [108, 174] width 200 height 39
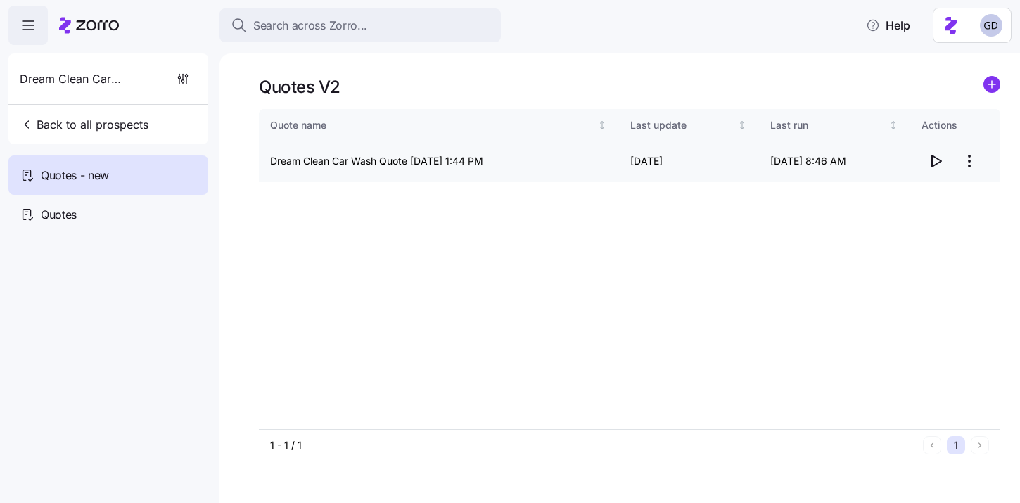
click at [935, 162] on icon "button" at bounding box center [935, 161] width 17 height 17
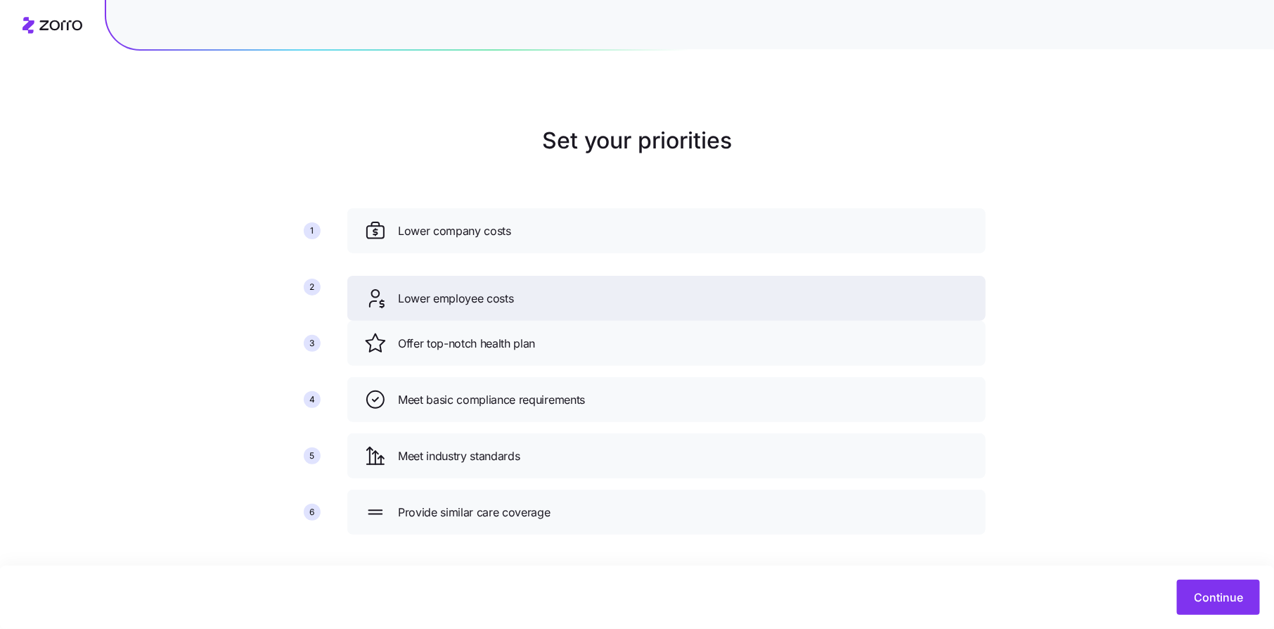
drag, startPoint x: 504, startPoint y: 349, endPoint x: 504, endPoint y: 293, distance: 56.3
click at [504, 293] on span "Lower employee costs" at bounding box center [456, 299] width 116 height 18
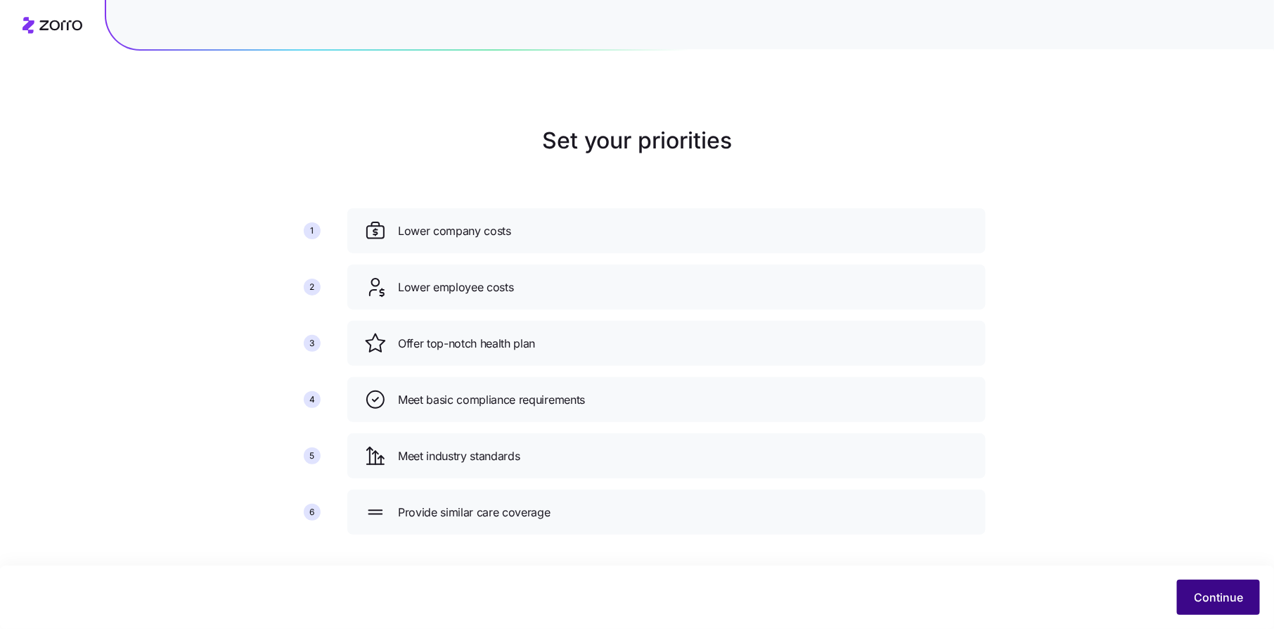
click at [1224, 603] on span "Continue" at bounding box center [1218, 597] width 49 height 17
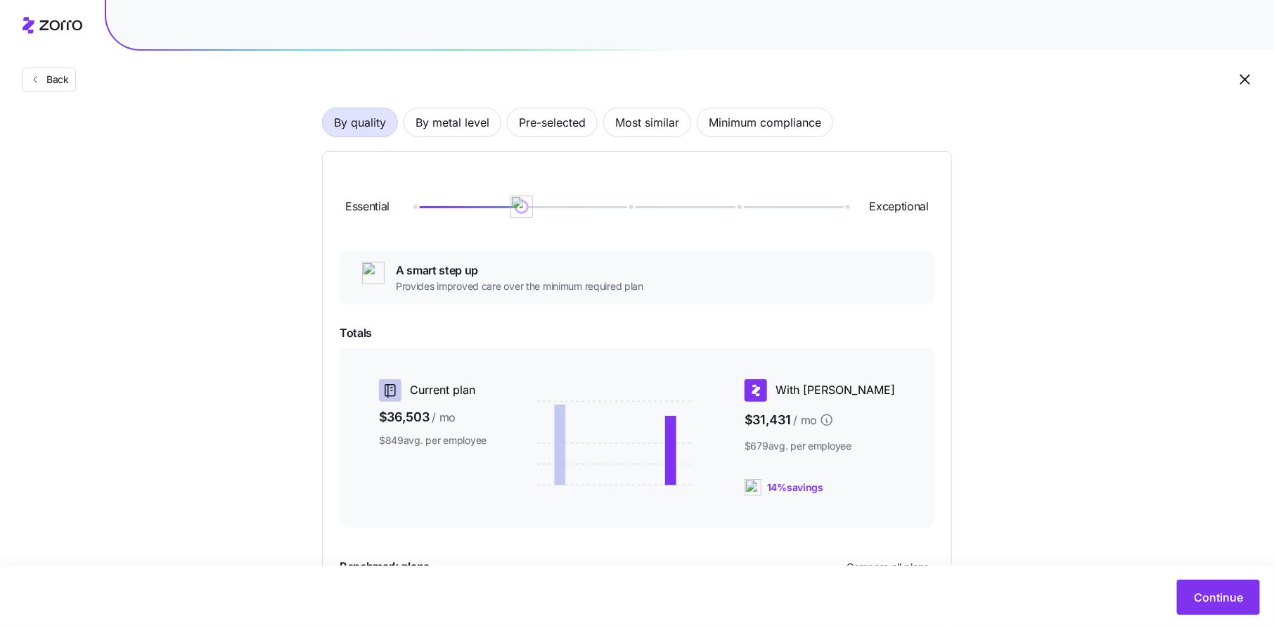
scroll to position [94, 0]
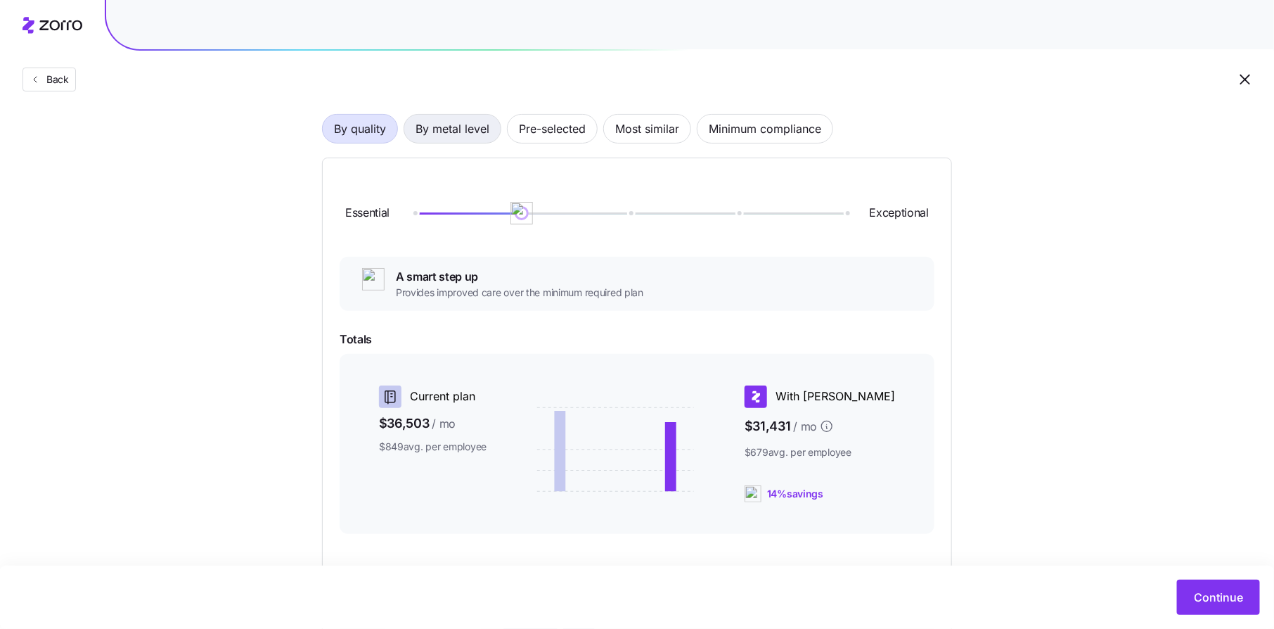
click at [457, 125] on span "By metal level" at bounding box center [453, 129] width 74 height 28
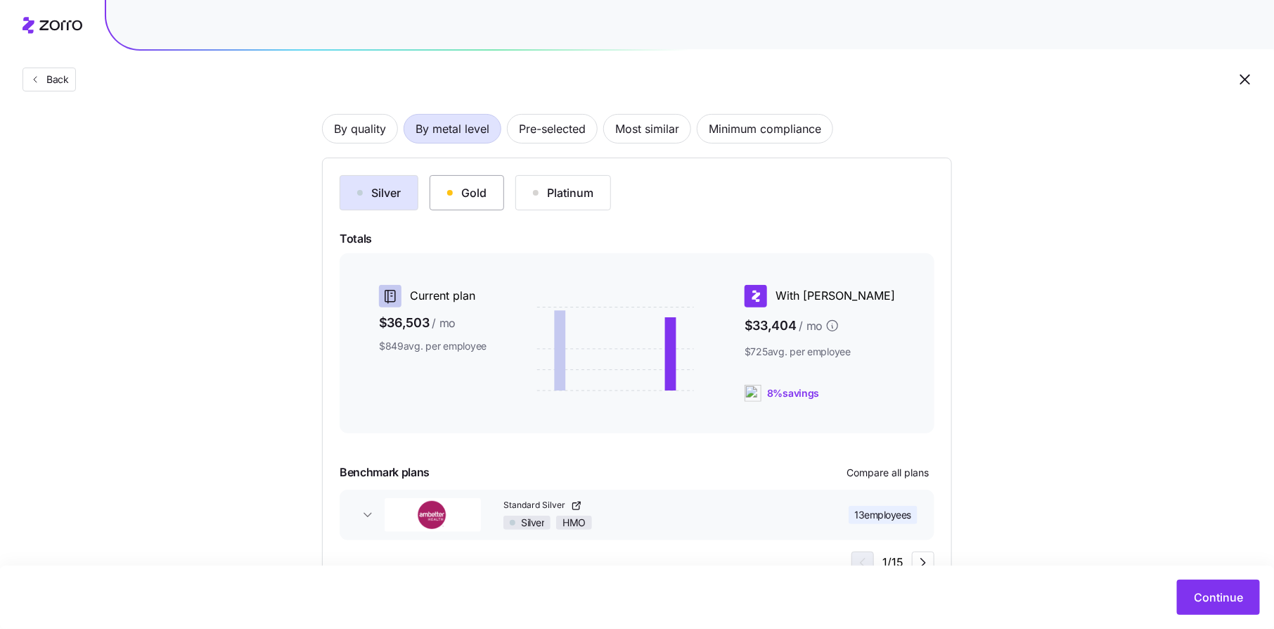
click at [479, 186] on div "Gold" at bounding box center [466, 192] width 39 height 17
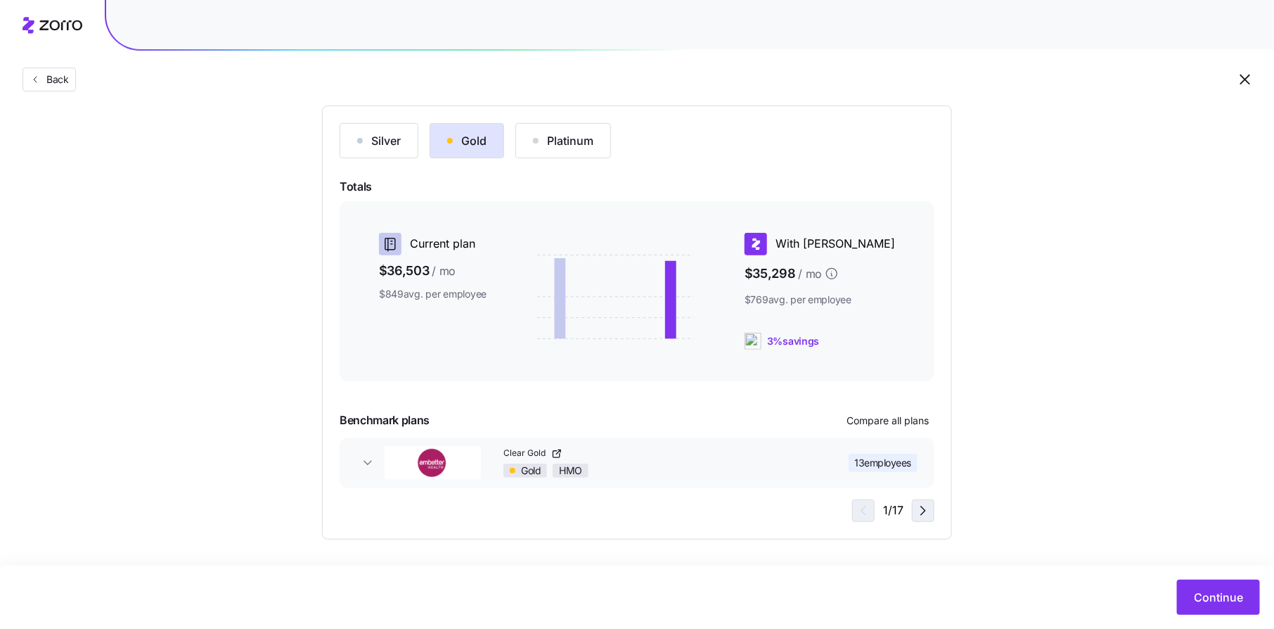
click at [923, 517] on icon "button" at bounding box center [923, 510] width 17 height 17
click at [928, 509] on icon "button" at bounding box center [923, 510] width 17 height 17
click at [919, 522] on div "Silver Gold Platinum Totals Current plan $36,503 / mo $849 avg. per employee Wi…" at bounding box center [637, 322] width 630 height 434
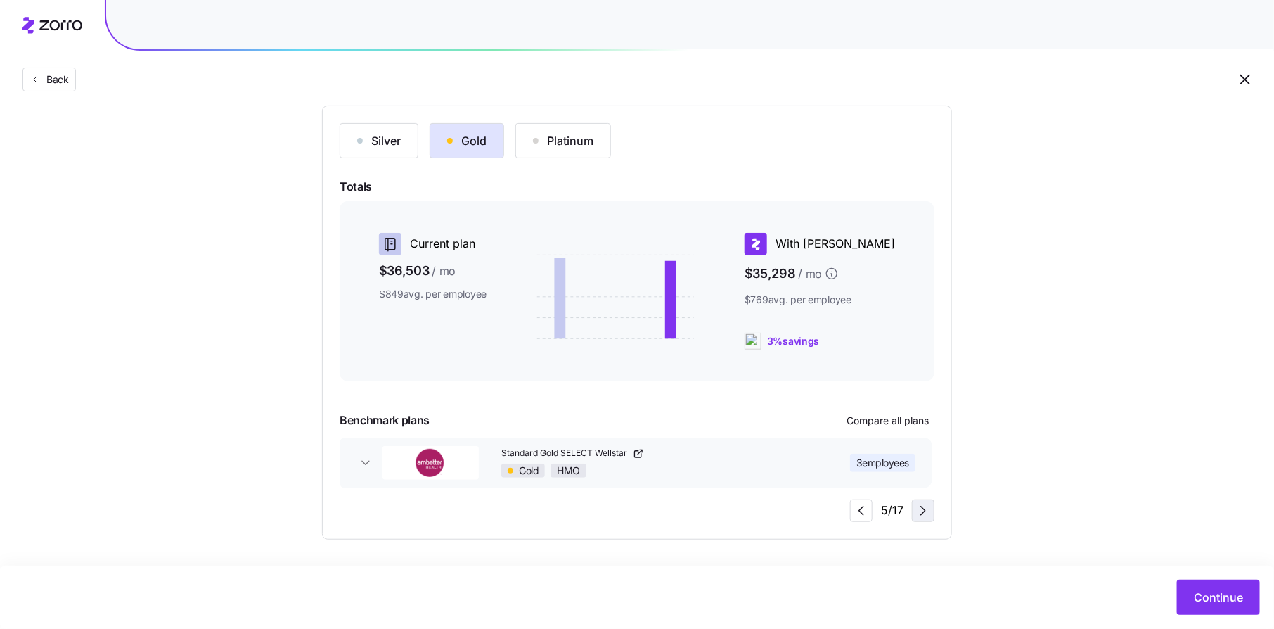
click at [920, 515] on icon "button" at bounding box center [923, 510] width 17 height 17
click at [928, 507] on icon "button" at bounding box center [923, 510] width 17 height 17
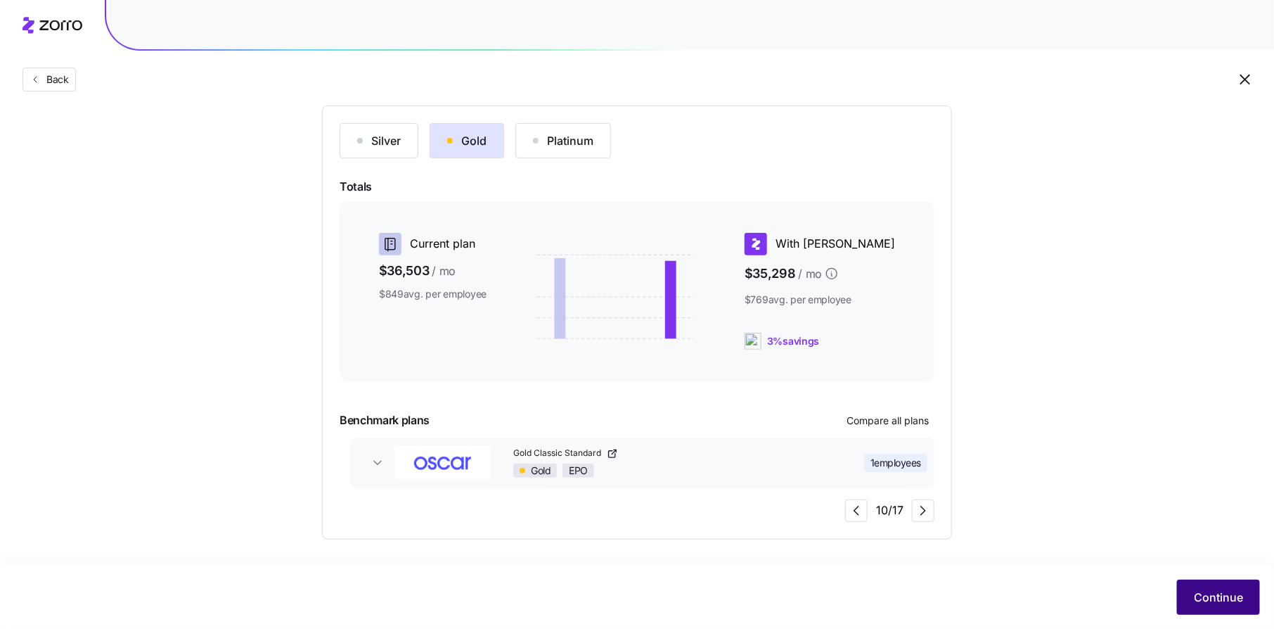
click at [1199, 598] on span "Continue" at bounding box center [1218, 597] width 49 height 17
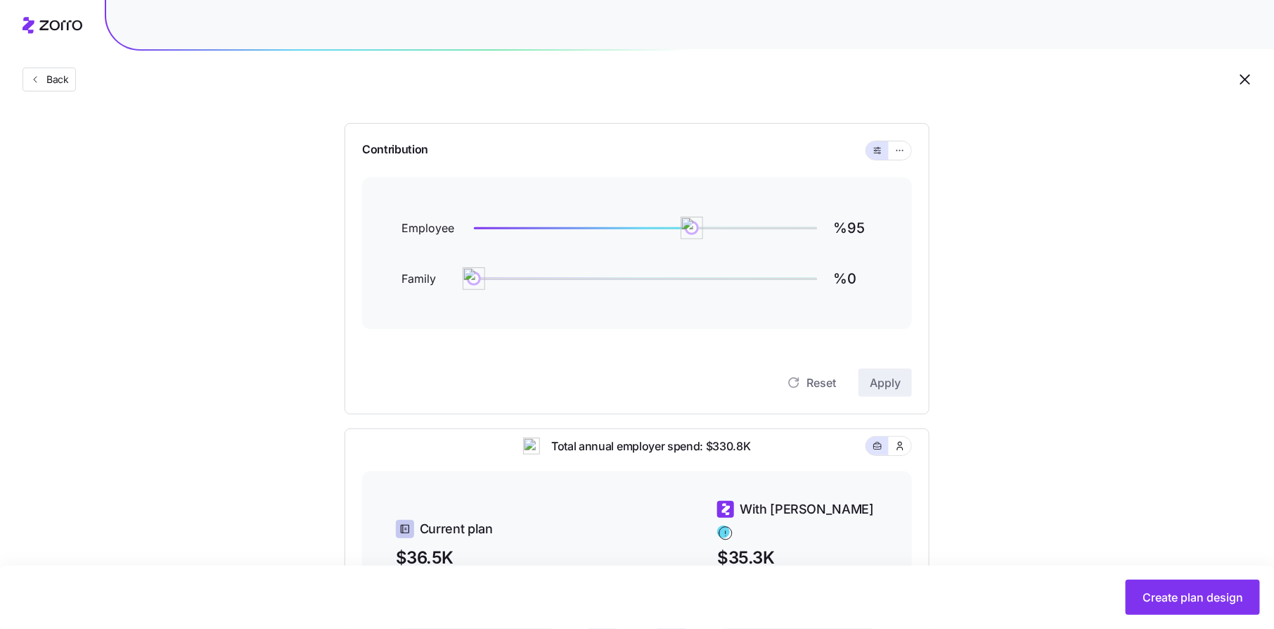
scroll to position [118, 0]
click at [899, 148] on icon "button" at bounding box center [900, 149] width 10 height 17
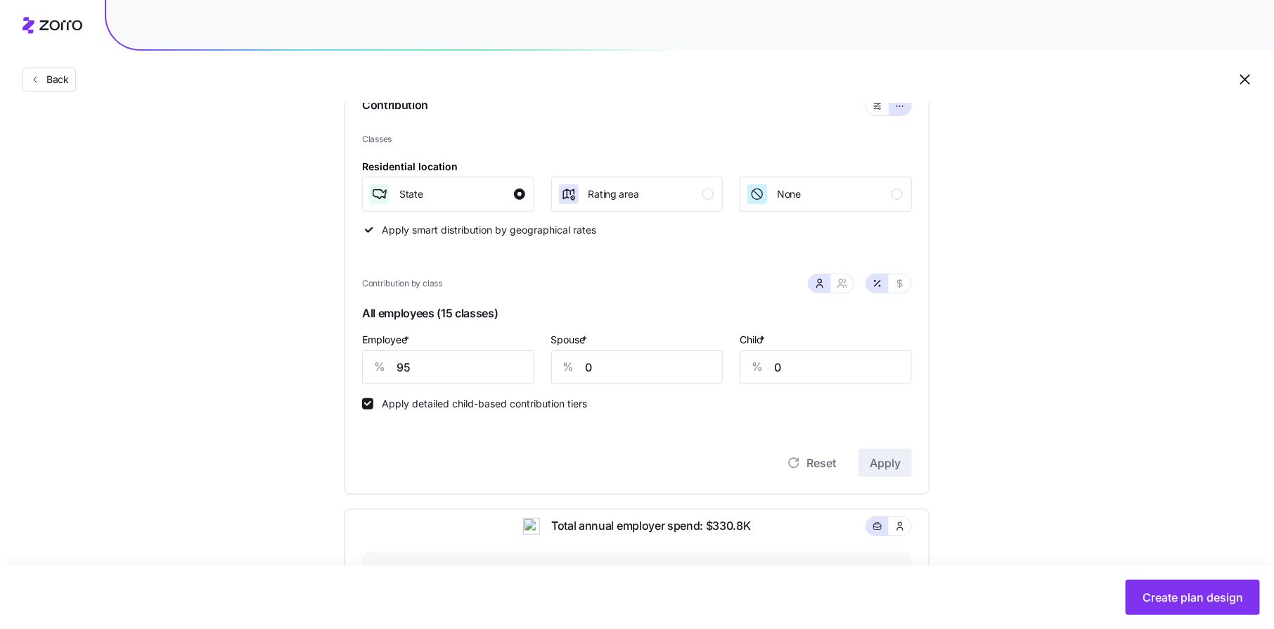
scroll to position [172, 0]
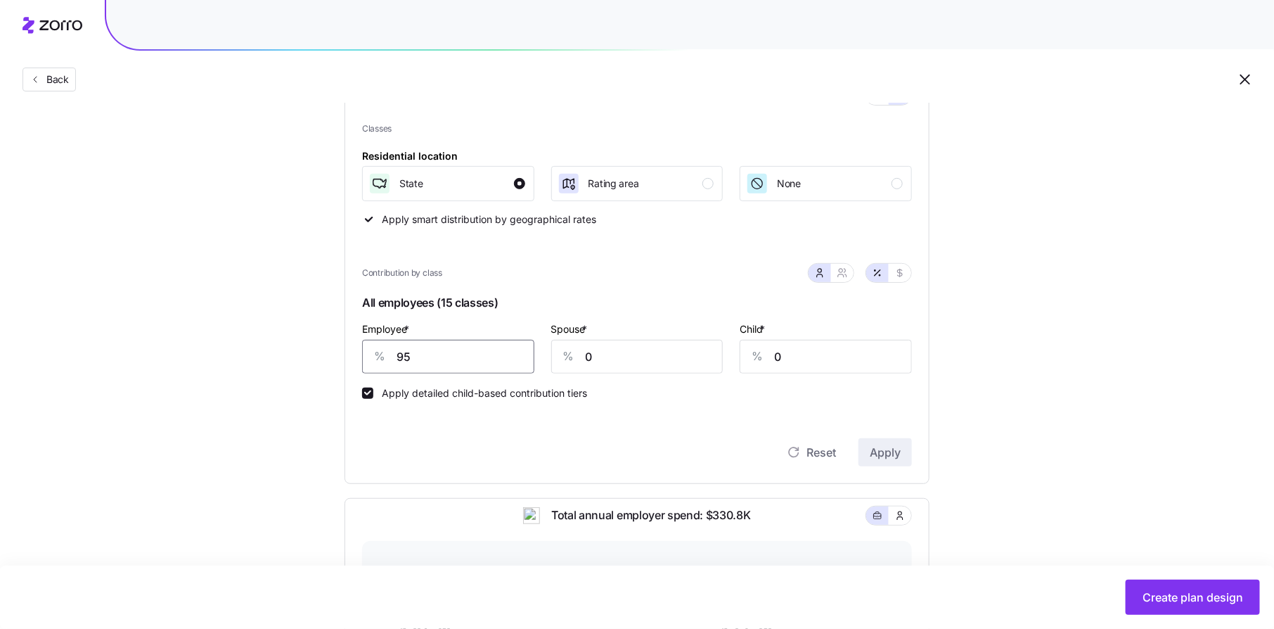
click at [456, 353] on input "95" at bounding box center [448, 357] width 172 height 34
click at [440, 350] on input "800" at bounding box center [448, 357] width 172 height 34
click at [615, 358] on input "0" at bounding box center [637, 357] width 172 height 34
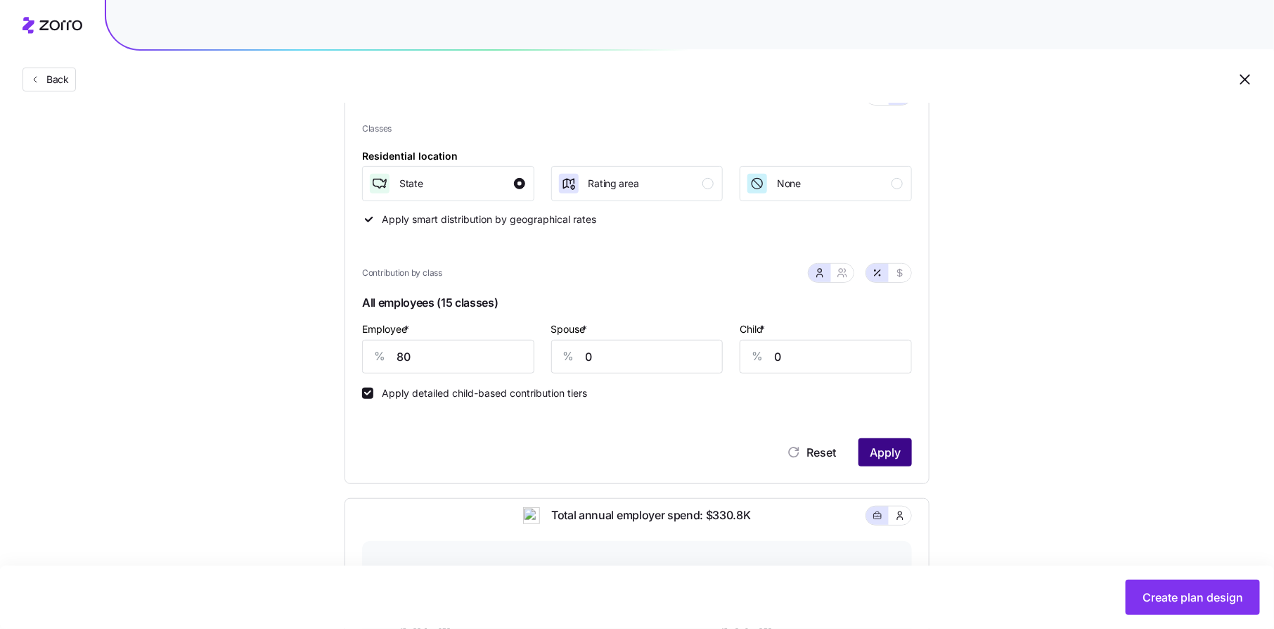
click at [882, 449] on span "Apply" at bounding box center [885, 452] width 31 height 17
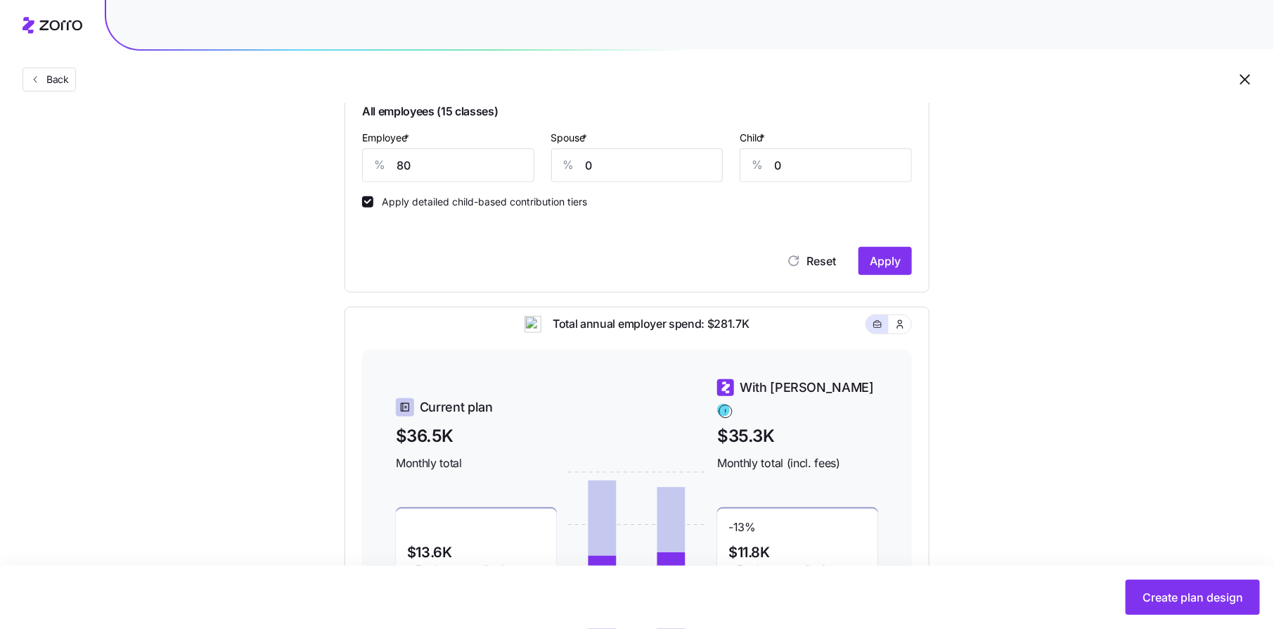
scroll to position [357, 0]
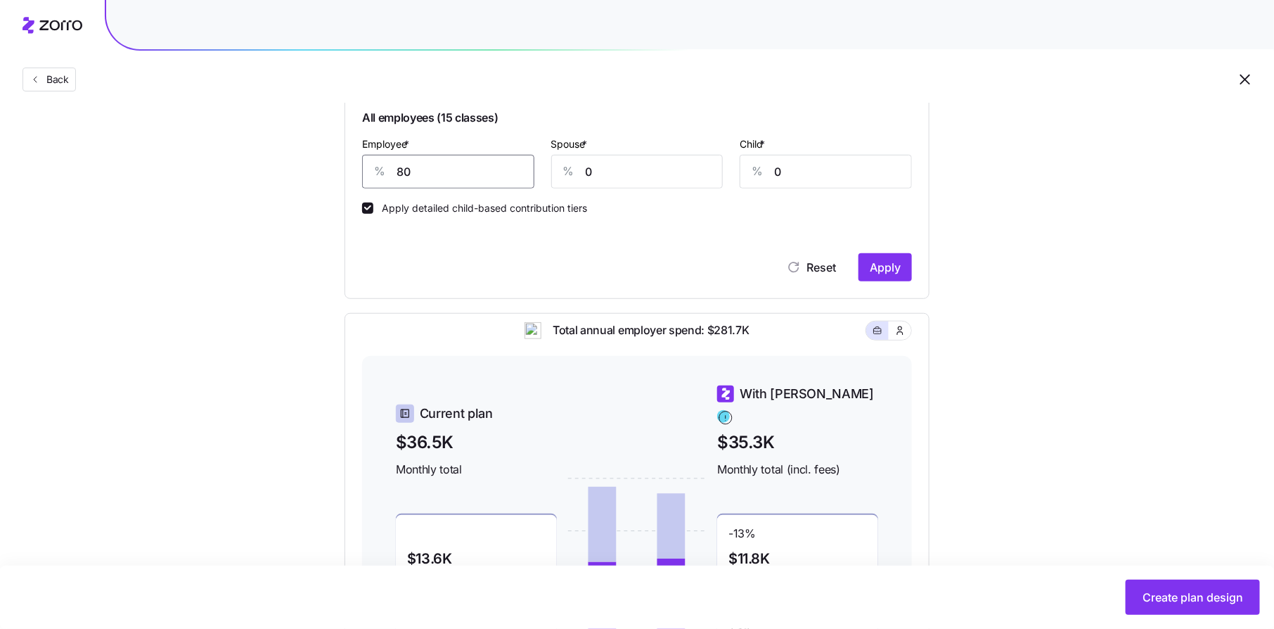
click at [429, 168] on input "80" at bounding box center [448, 172] width 172 height 34
click at [730, 410] on circle at bounding box center [723, 416] width 13 height 13
click at [463, 172] on input "80" at bounding box center [448, 172] width 172 height 34
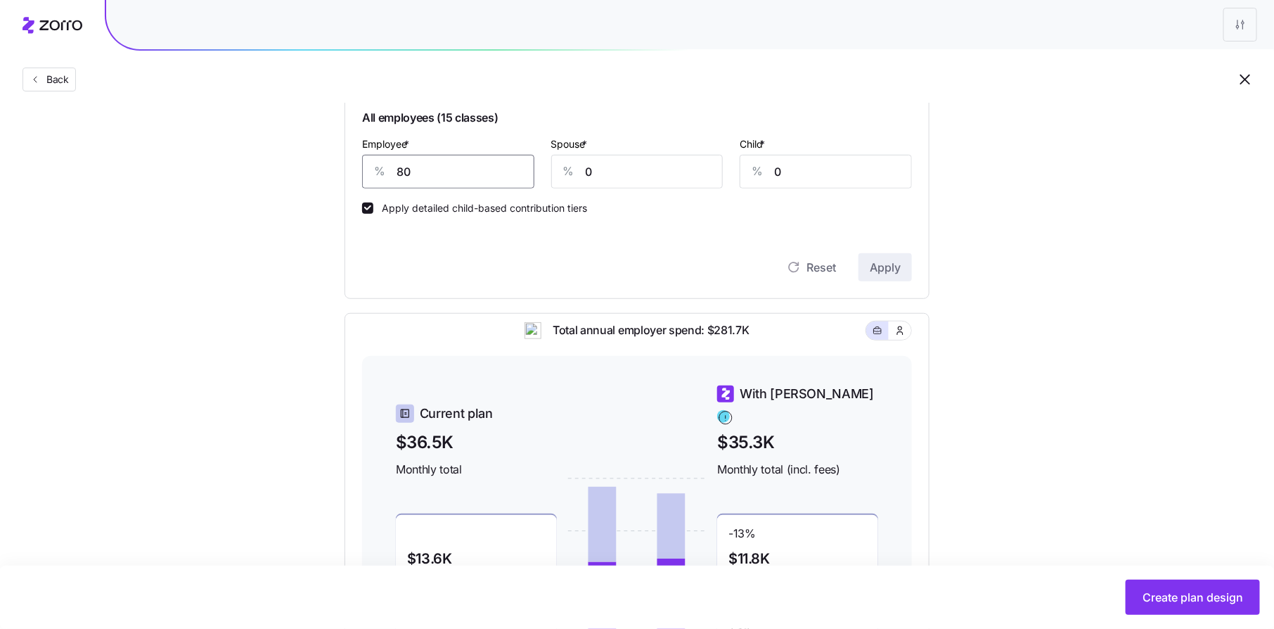
click at [463, 172] on input "80" at bounding box center [448, 172] width 172 height 34
click at [889, 267] on span "Apply" at bounding box center [885, 267] width 31 height 17
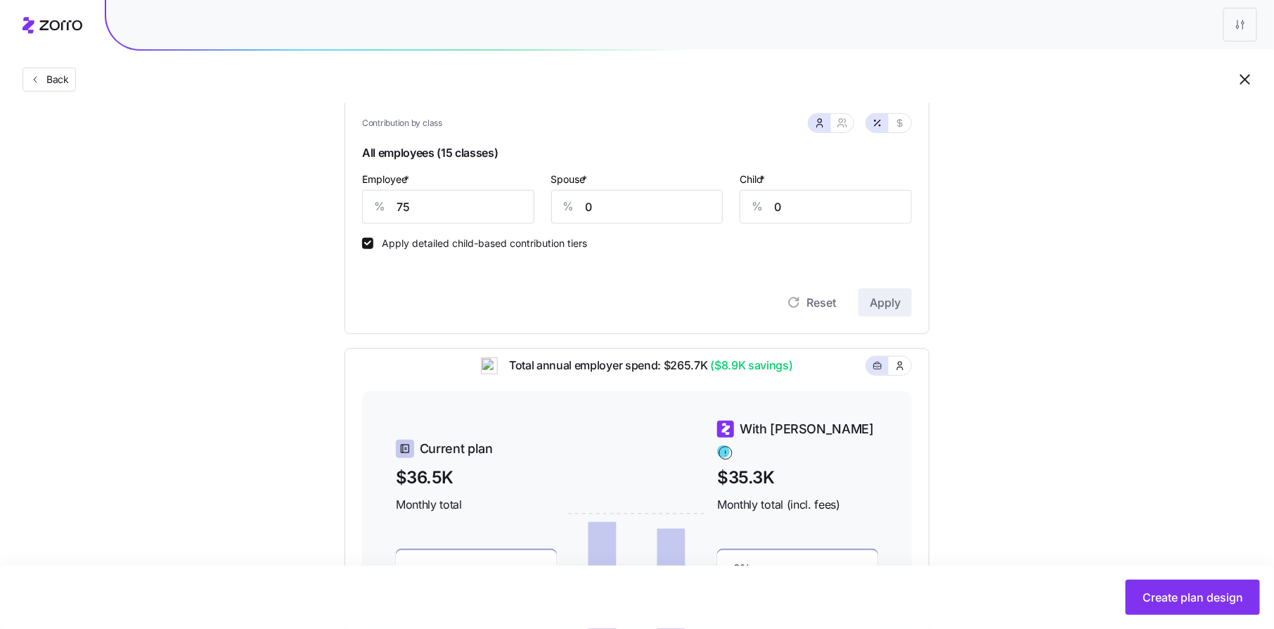
scroll to position [289, 0]
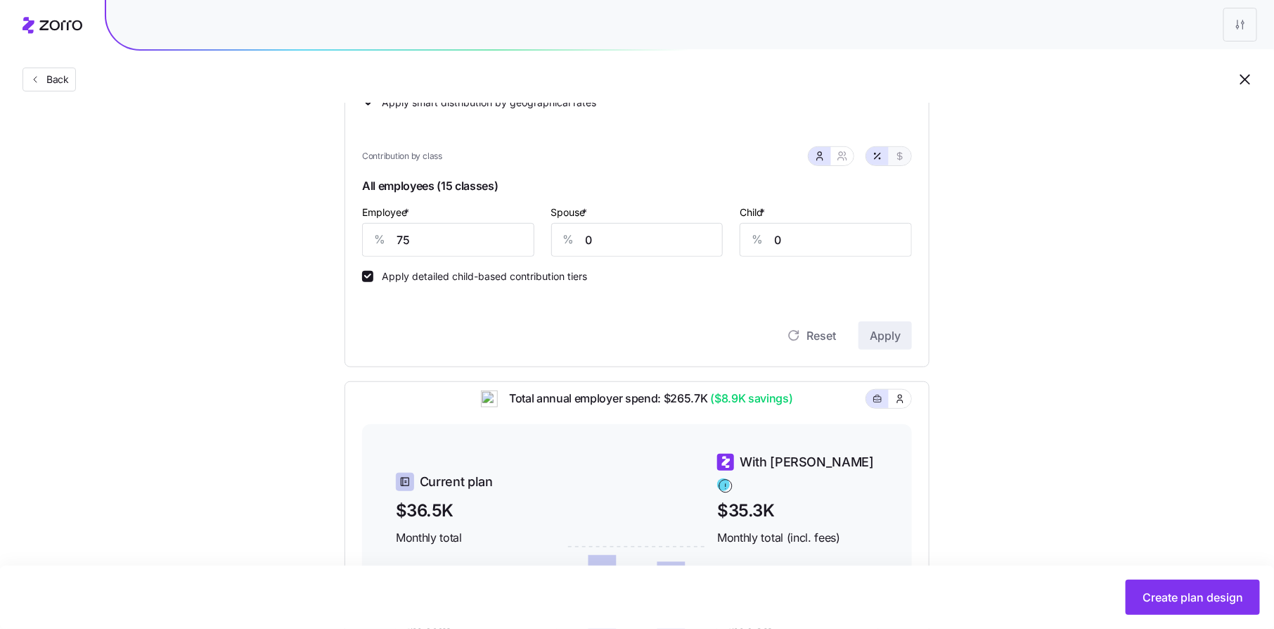
click at [896, 155] on icon "button" at bounding box center [900, 156] width 11 height 11
type input "456"
click at [603, 238] on input "0" at bounding box center [637, 240] width 172 height 34
type input "456"
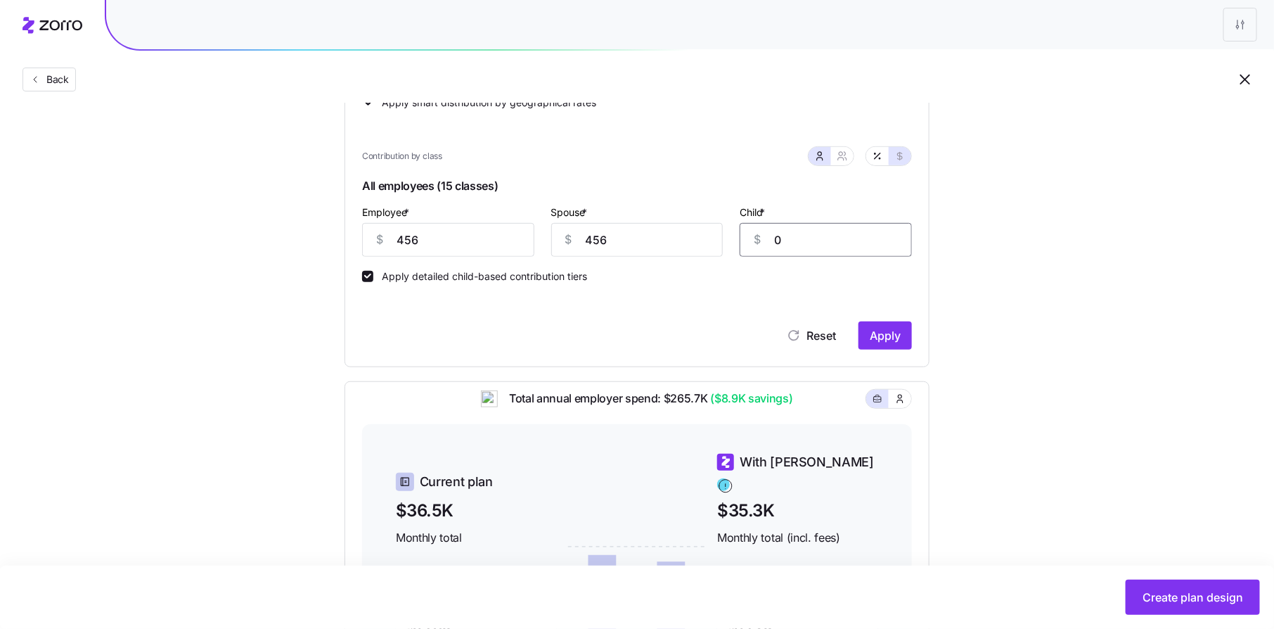
click at [795, 238] on input "0" at bounding box center [826, 240] width 172 height 34
type input "456"
click at [894, 335] on span "Apply" at bounding box center [885, 335] width 31 height 17
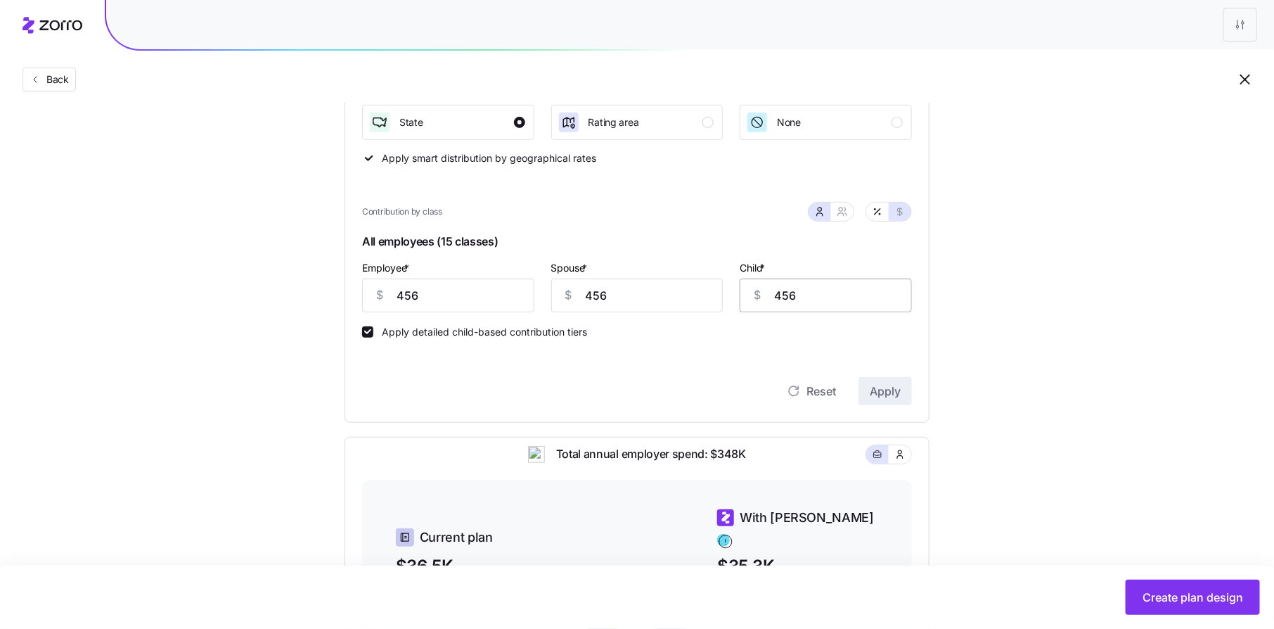
scroll to position [232, 0]
click at [613, 298] on input "456" at bounding box center [637, 297] width 172 height 34
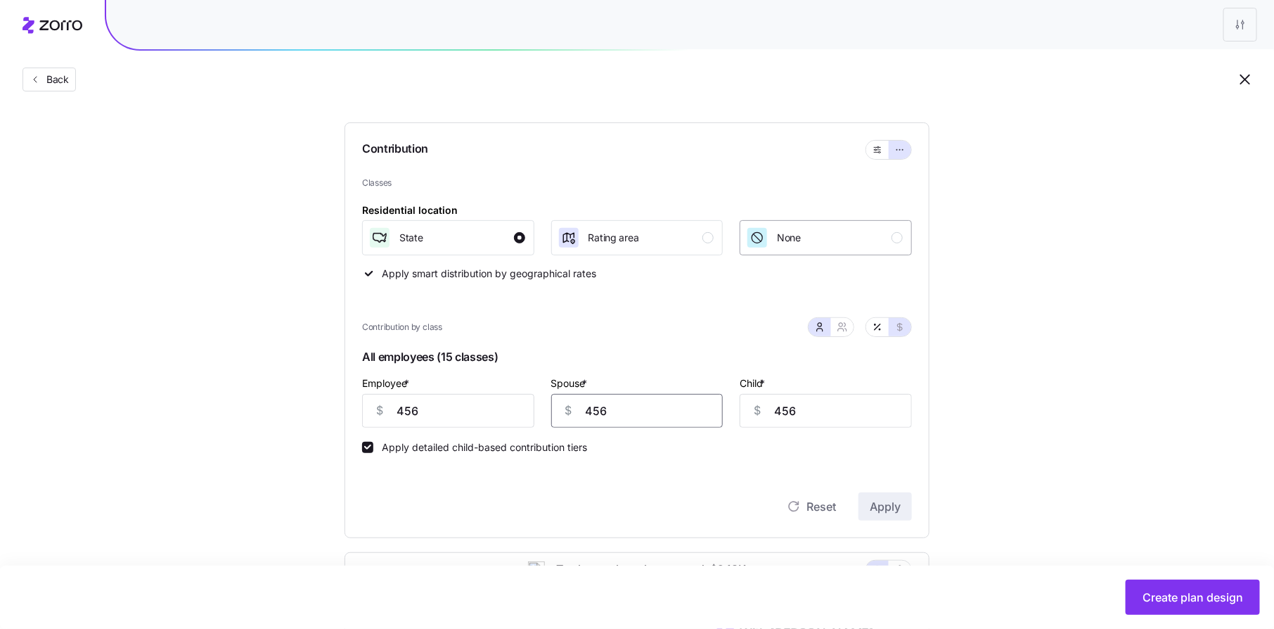
scroll to position [113, 0]
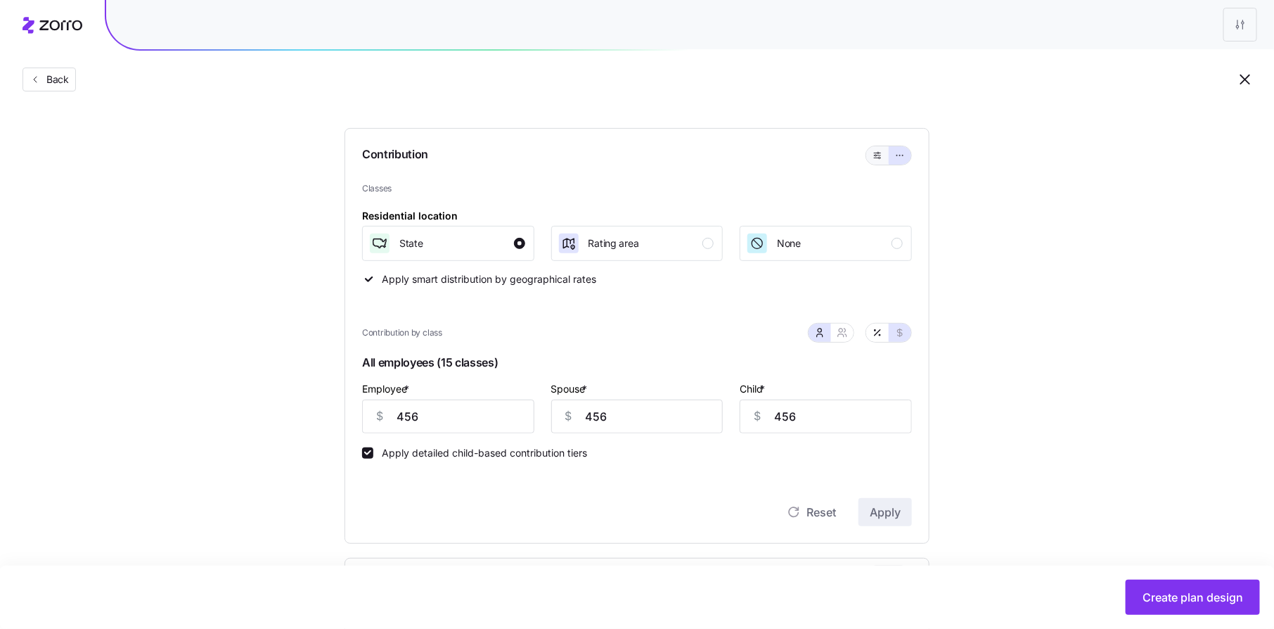
click at [878, 158] on icon "button" at bounding box center [878, 155] width 10 height 17
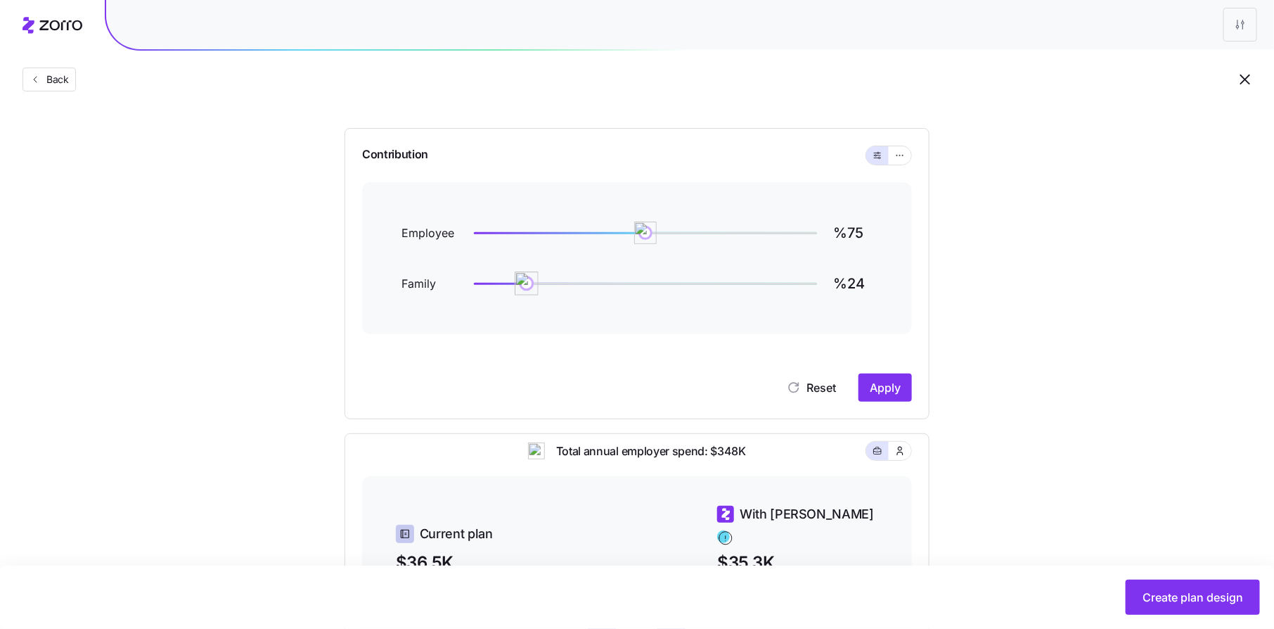
type input "%25"
drag, startPoint x: 718, startPoint y: 287, endPoint x: 532, endPoint y: 280, distance: 186.5
click at [532, 280] on img at bounding box center [532, 283] width 24 height 24
type input "%70"
drag, startPoint x: 650, startPoint y: 233, endPoint x: 635, endPoint y: 234, distance: 14.8
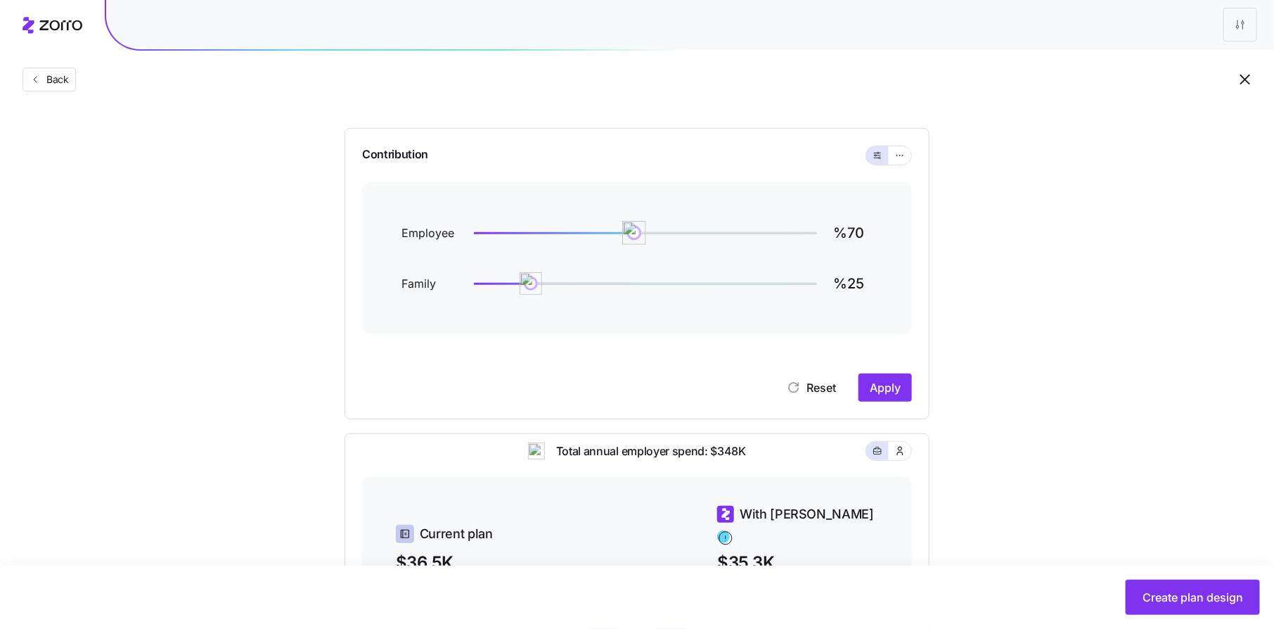
click at [634, 233] on img at bounding box center [634, 233] width 24 height 24
click at [883, 390] on span "Apply" at bounding box center [885, 387] width 31 height 17
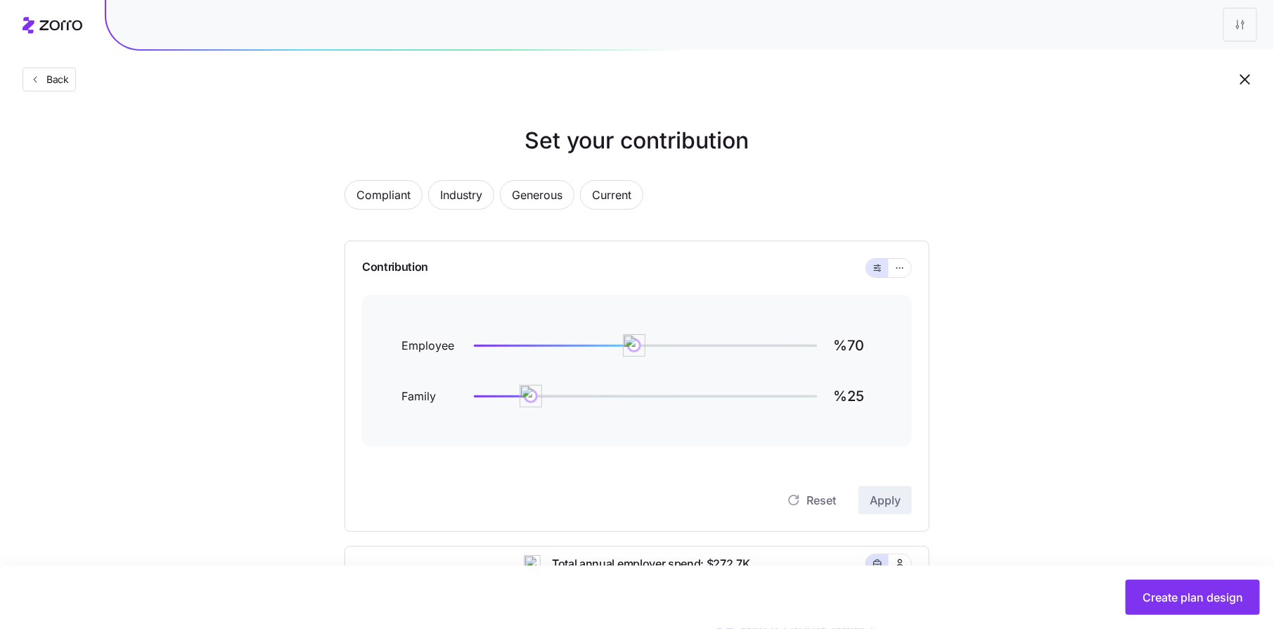
click at [970, 450] on div "Set your contribution Compliant Industry Generous Current Contribution Employee…" at bounding box center [637, 542] width 698 height 836
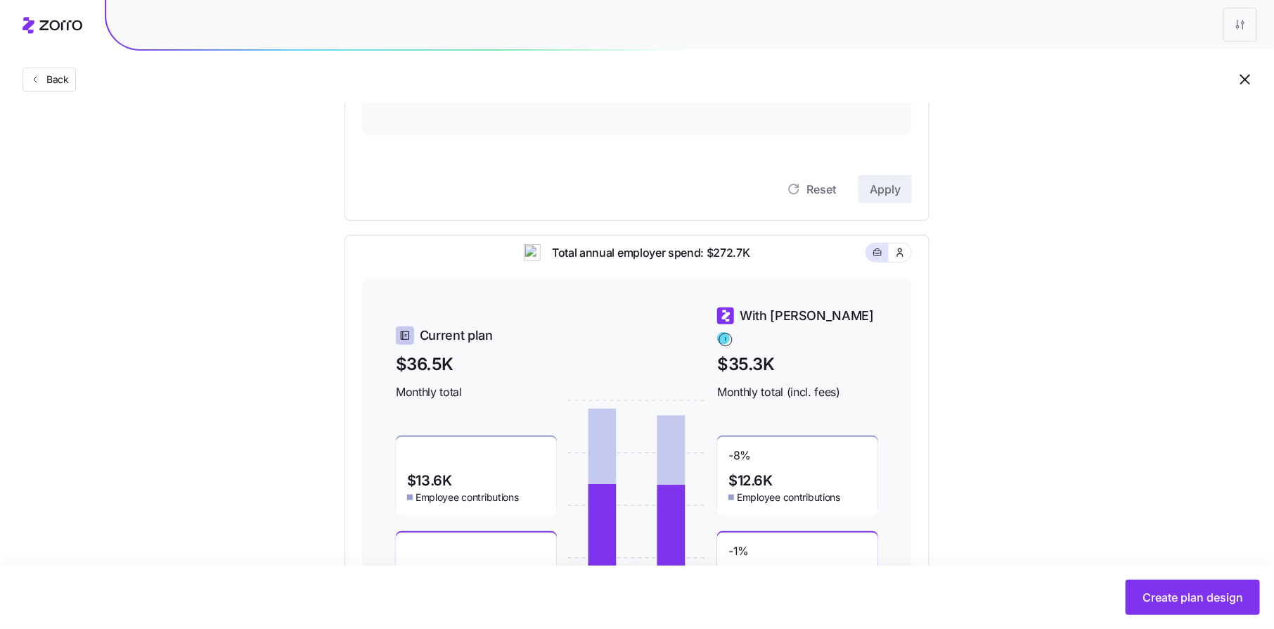
scroll to position [407, 0]
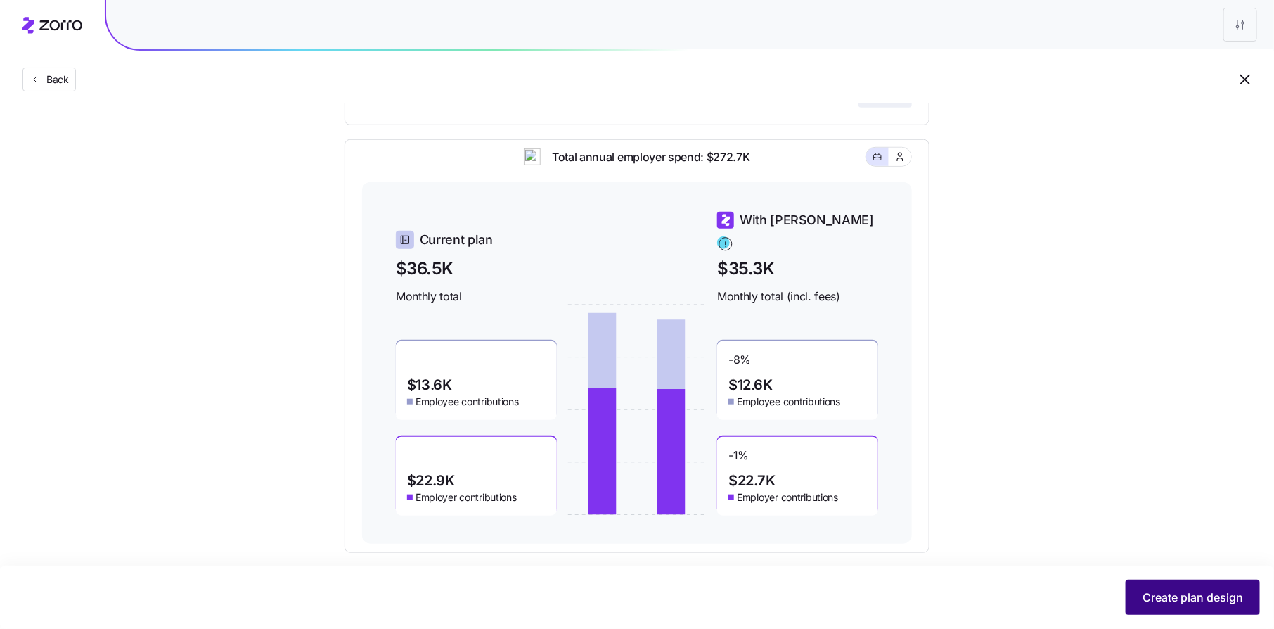
click at [1201, 609] on button "Create plan design" at bounding box center [1193, 597] width 134 height 35
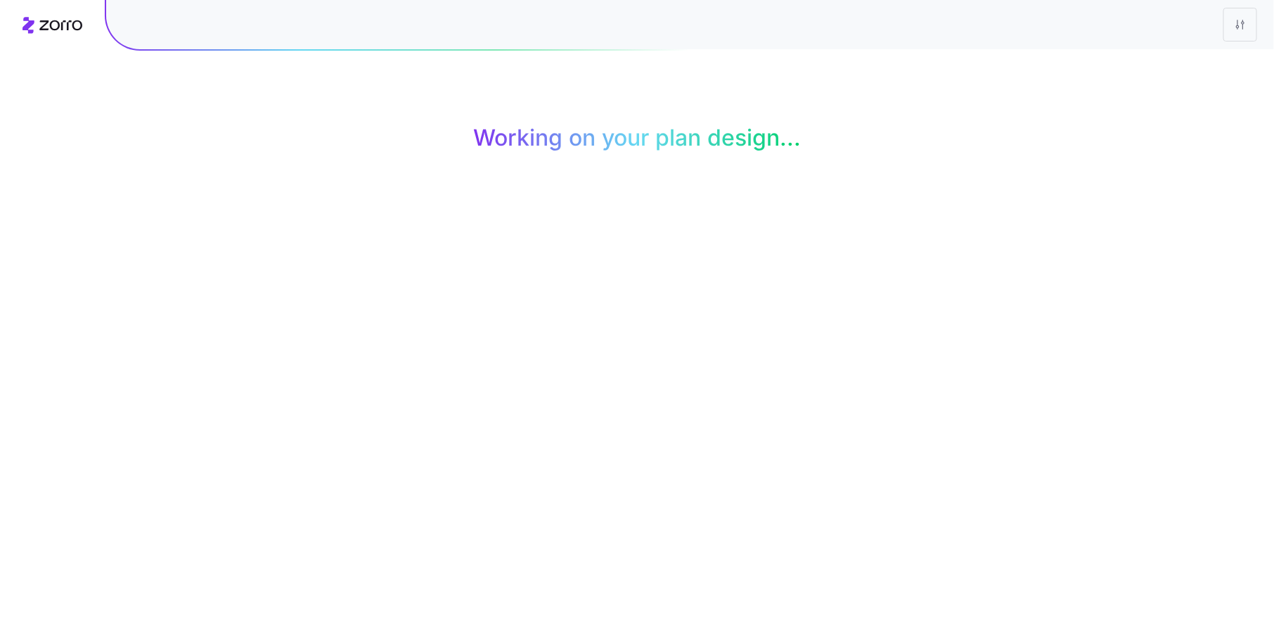
scroll to position [0, 0]
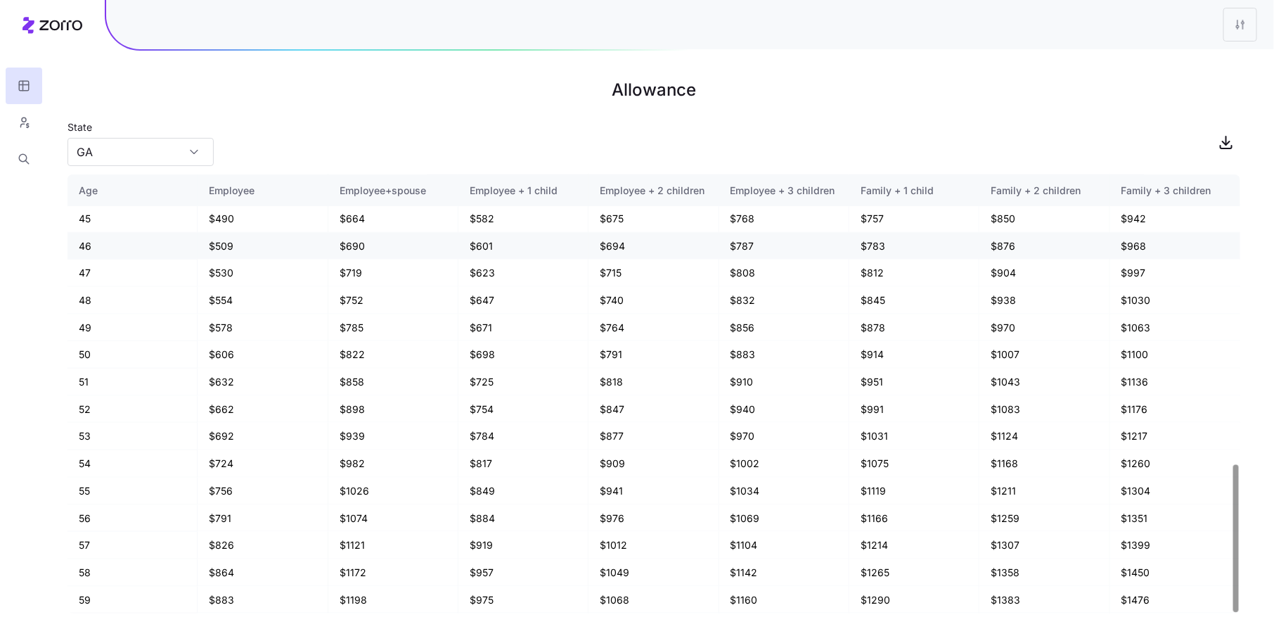
scroll to position [859, 0]
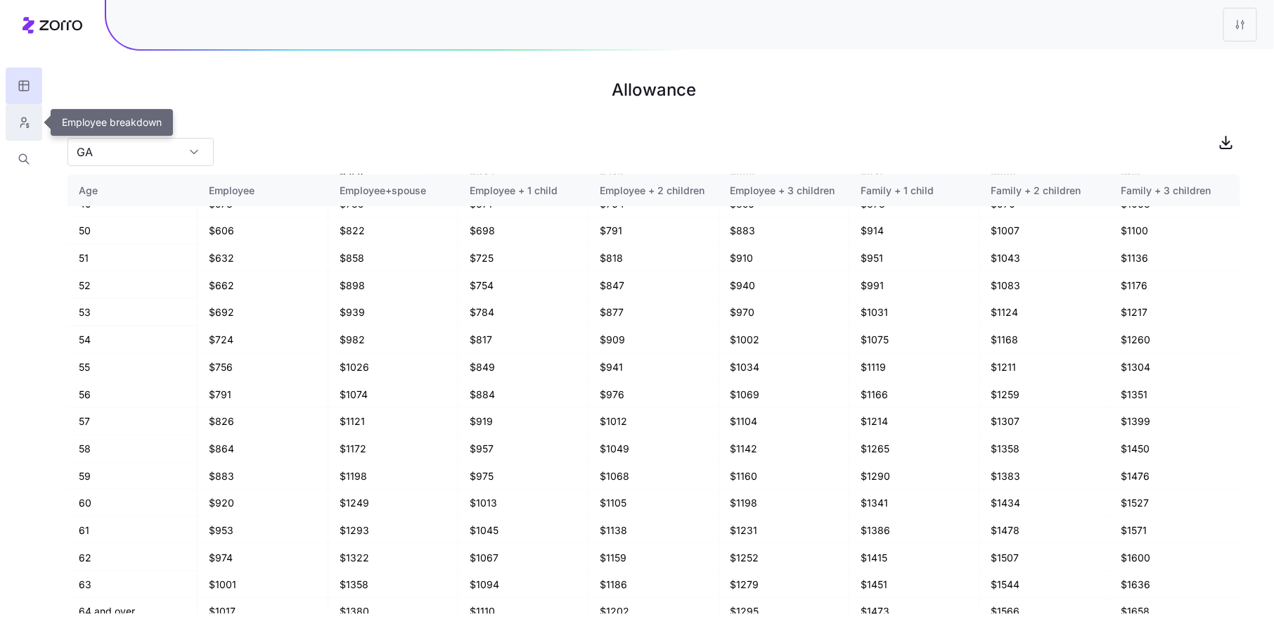
click at [27, 124] on icon "button" at bounding box center [28, 126] width 2 height 4
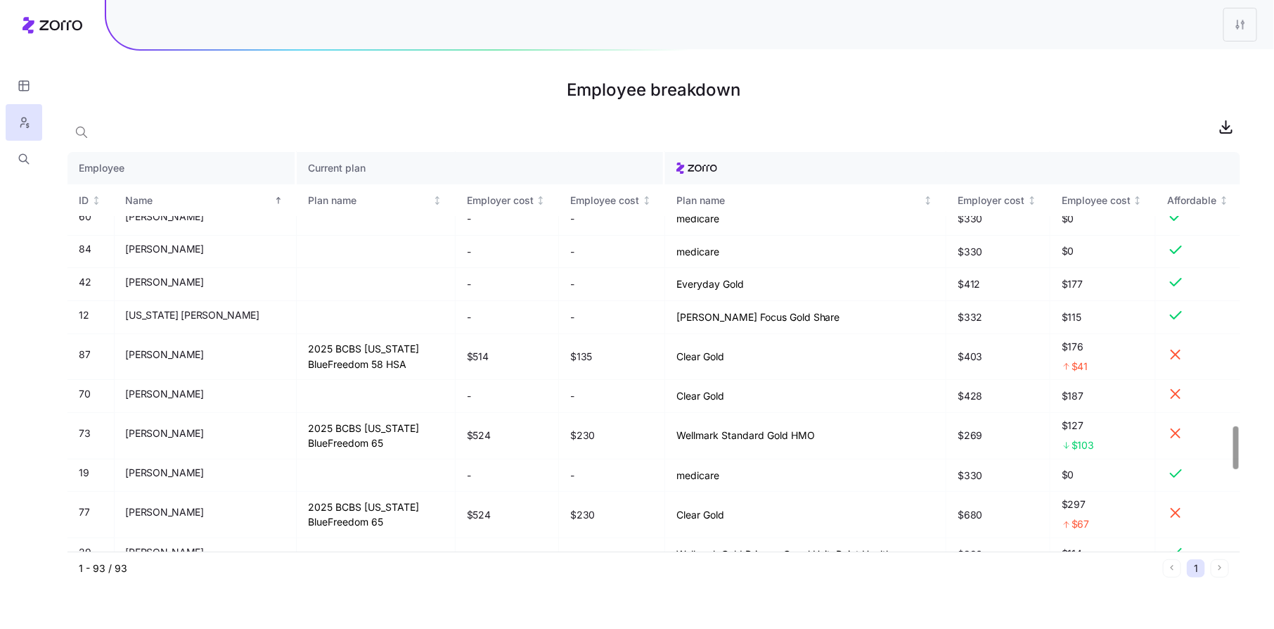
scroll to position [2564, 0]
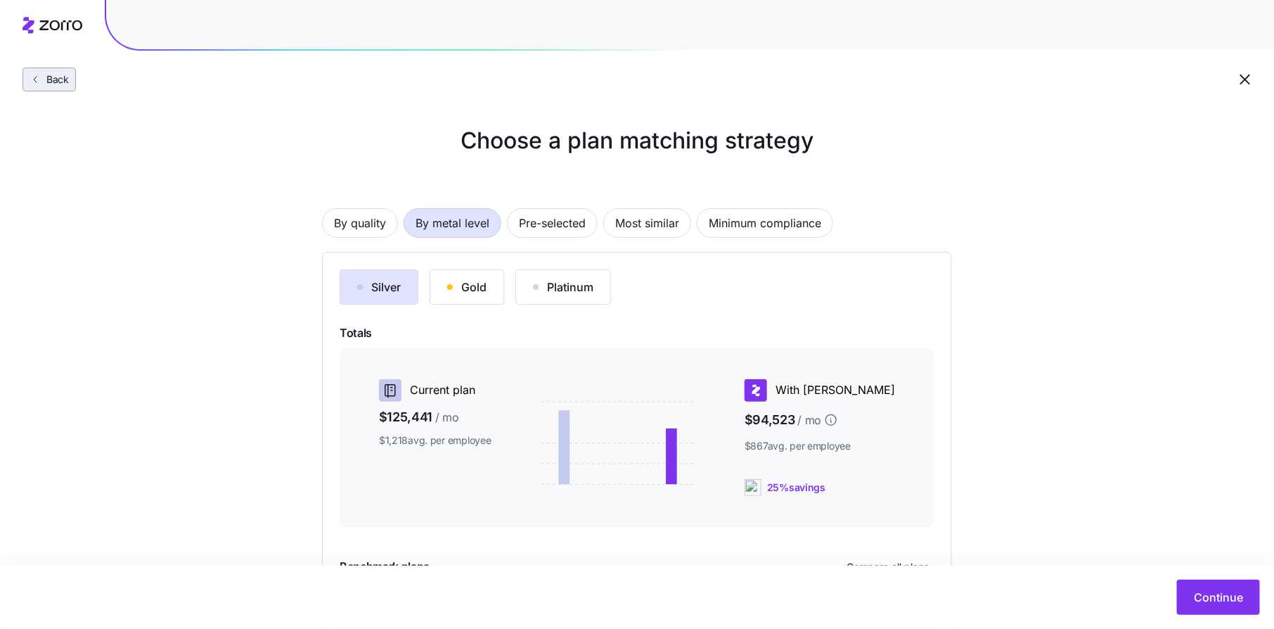
click at [35, 79] on icon "button" at bounding box center [35, 79] width 11 height 11
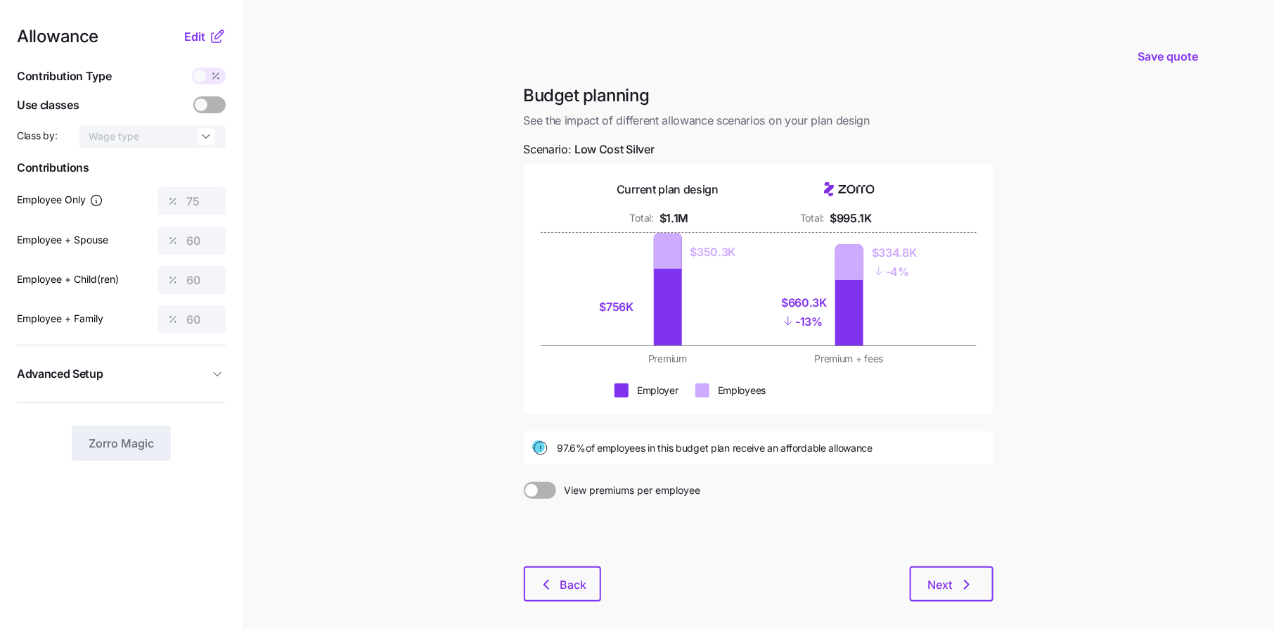
scroll to position [62, 0]
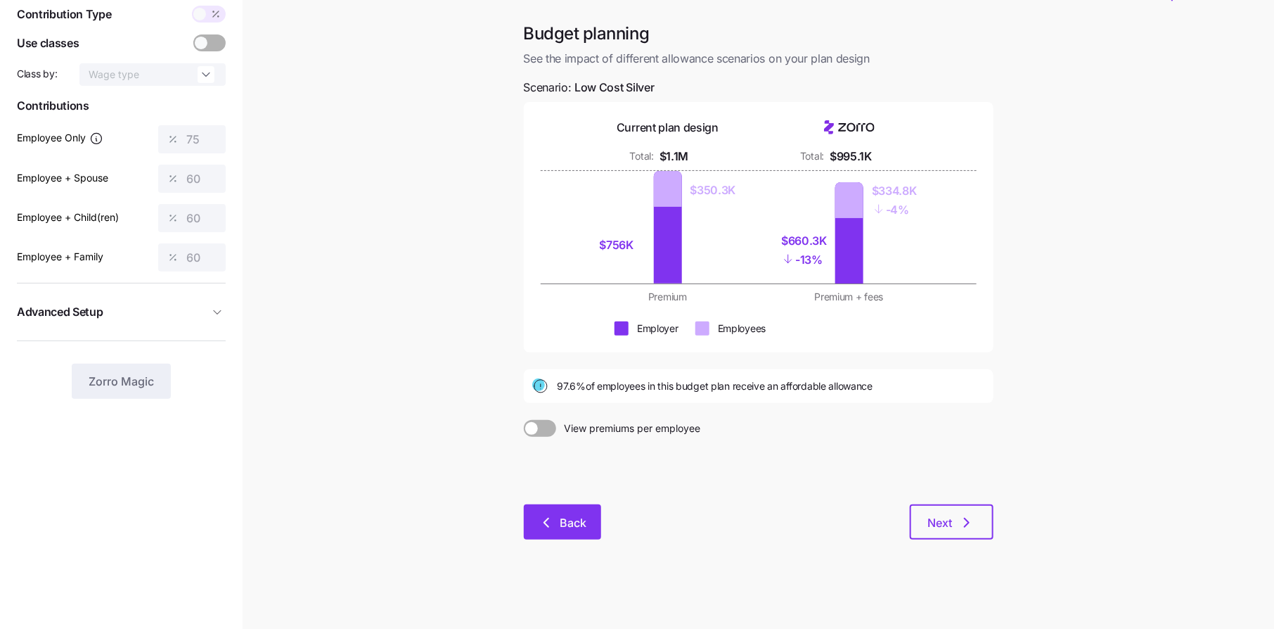
click at [549, 509] on button "Back" at bounding box center [562, 521] width 77 height 35
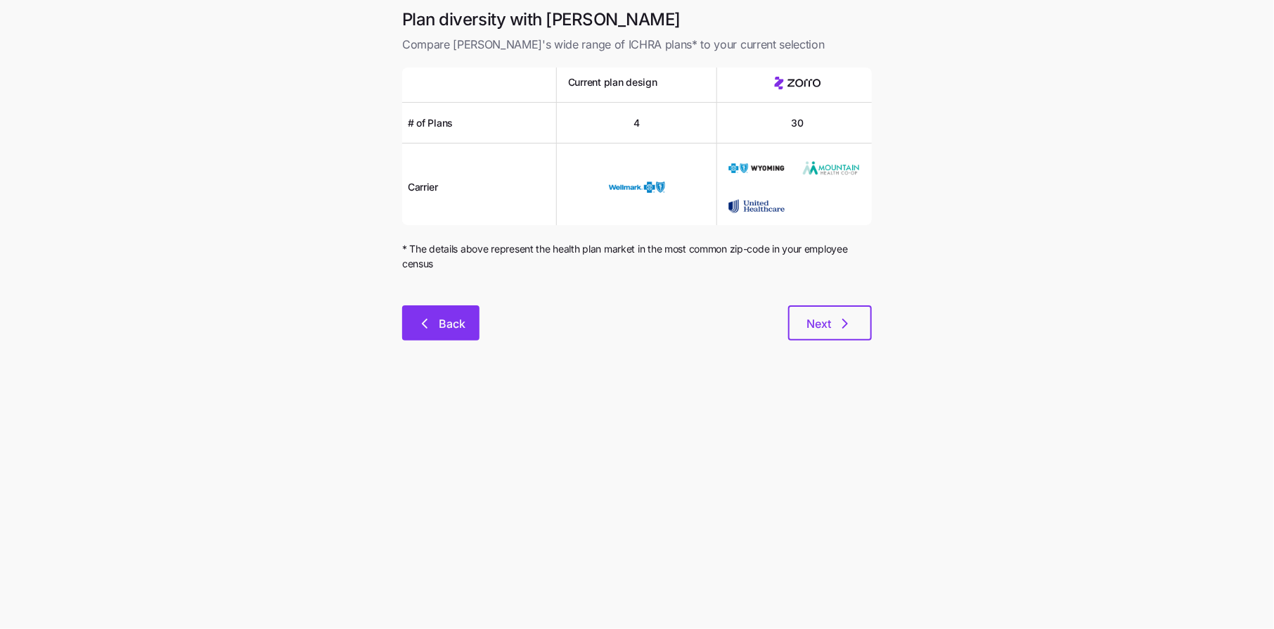
click at [451, 324] on span "Back" at bounding box center [452, 323] width 27 height 17
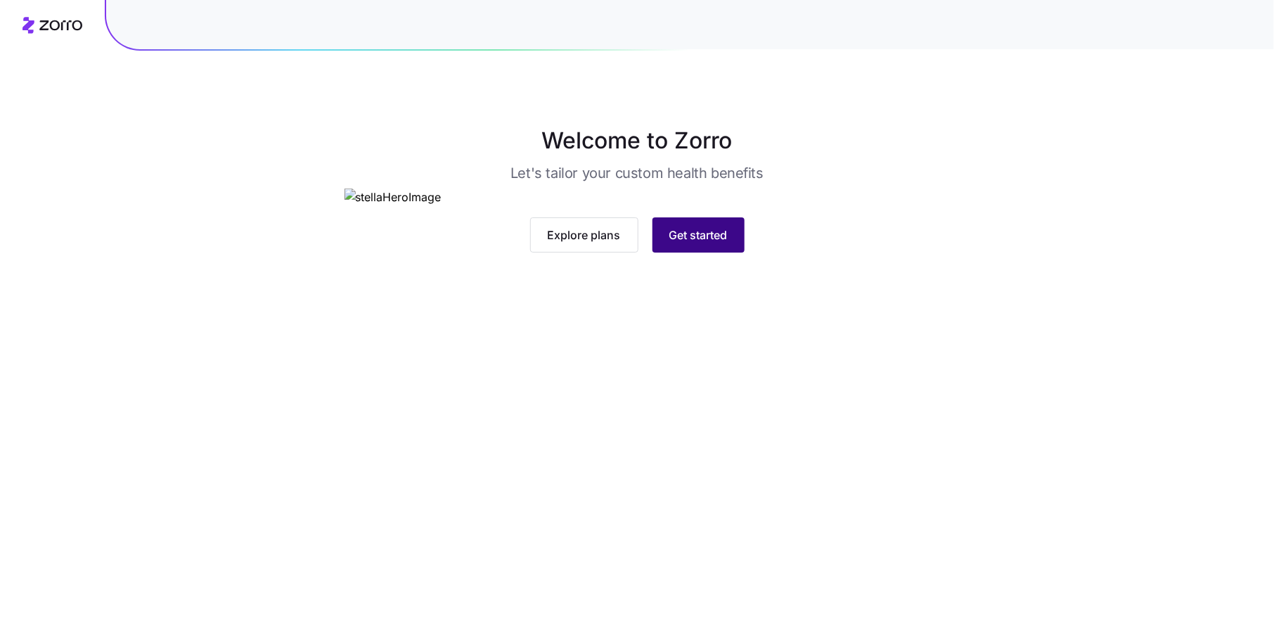
click at [705, 252] on button "Get started" at bounding box center [699, 234] width 92 height 35
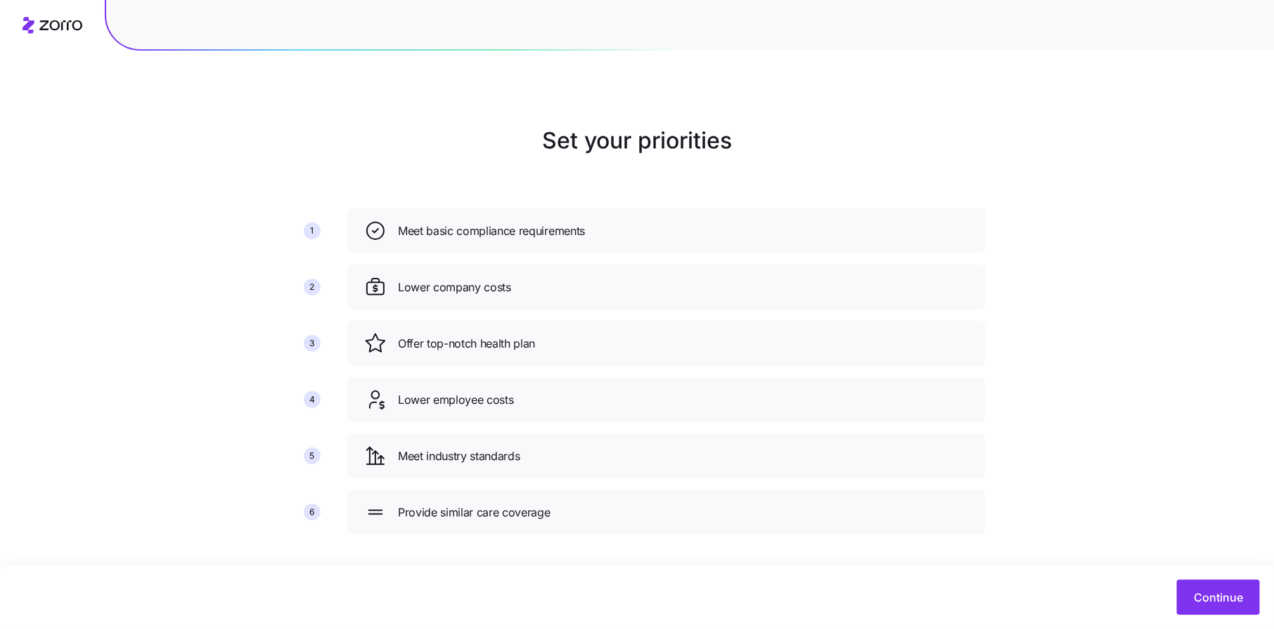
scroll to position [7, 0]
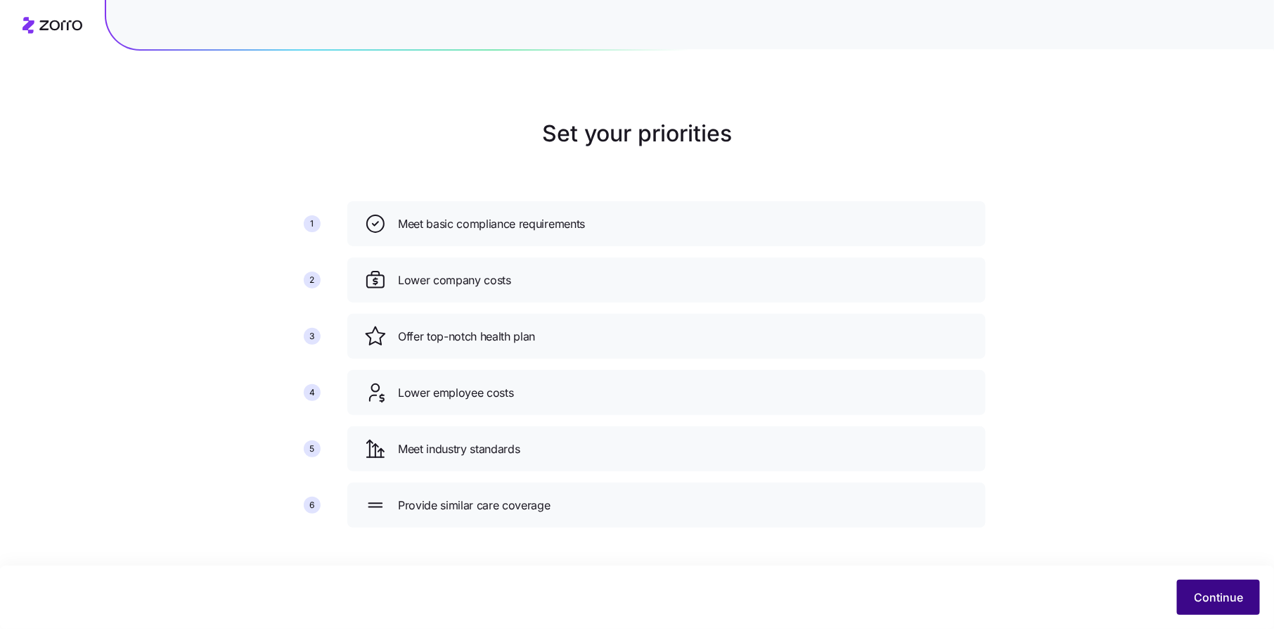
click at [1216, 601] on span "Continue" at bounding box center [1218, 597] width 49 height 17
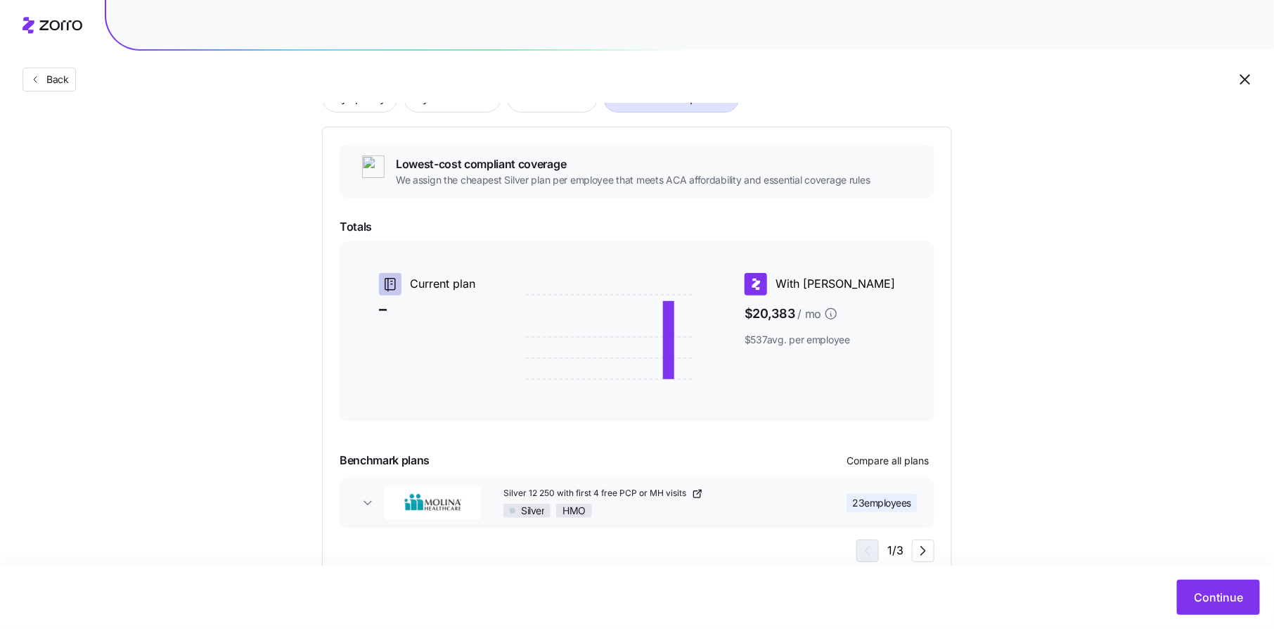
scroll to position [165, 0]
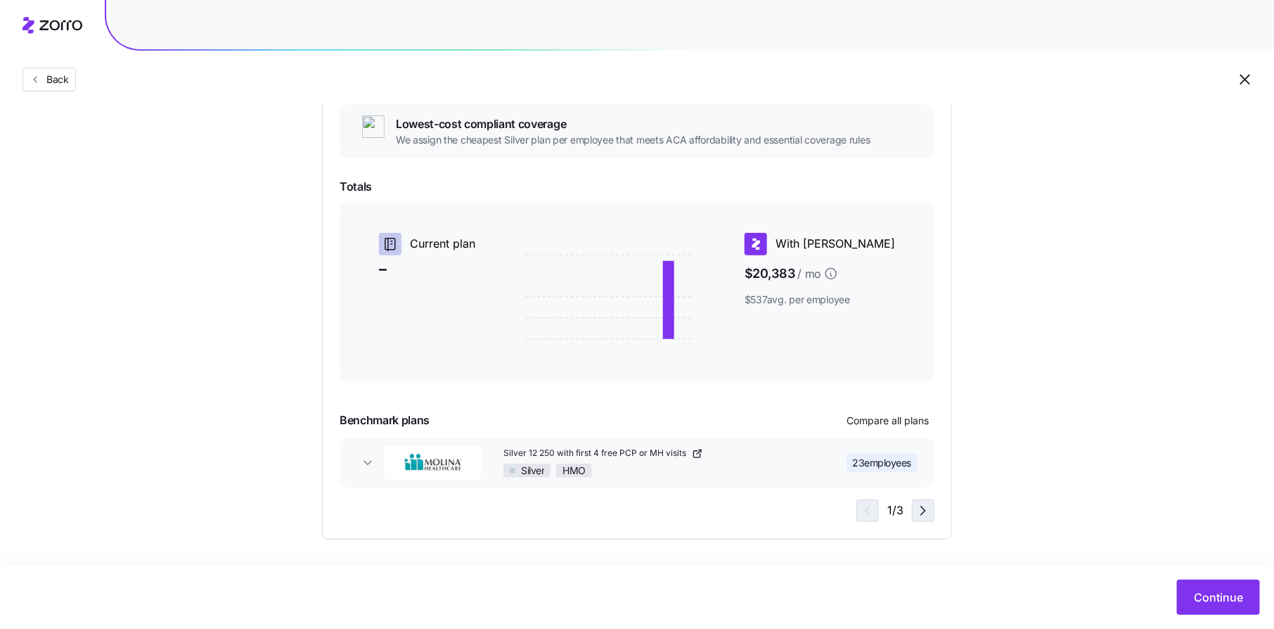
click at [923, 518] on icon "button" at bounding box center [923, 510] width 17 height 17
click at [1208, 599] on span "Continue" at bounding box center [1218, 597] width 49 height 17
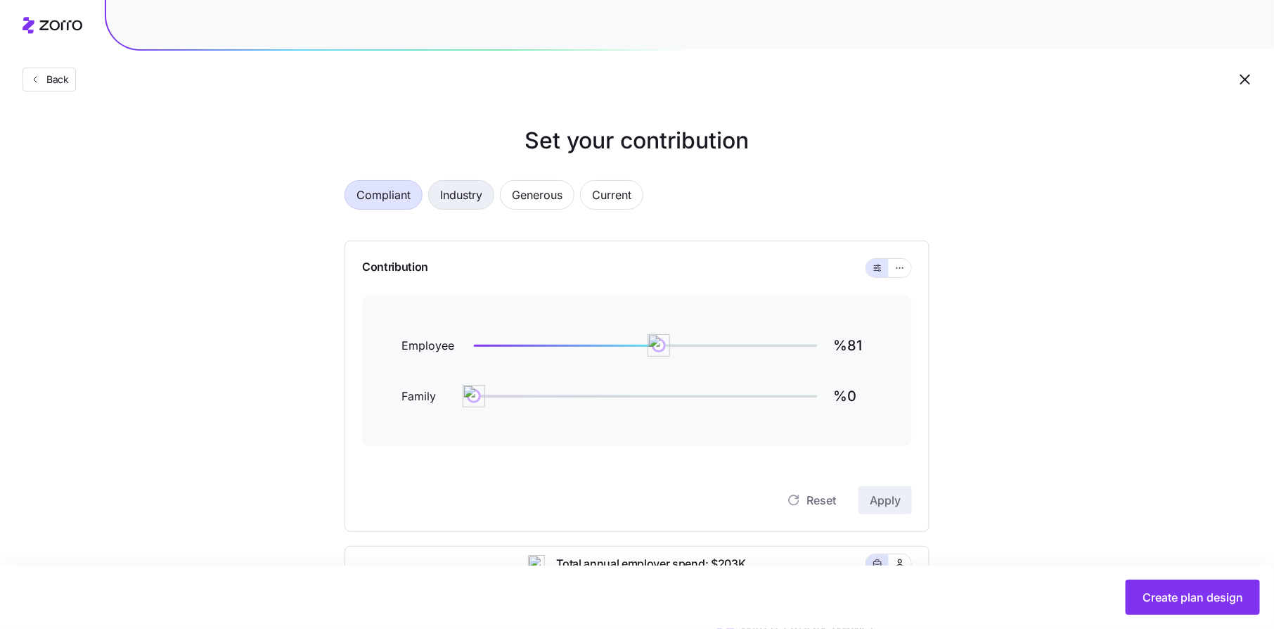
click at [473, 198] on span "Industry" at bounding box center [461, 195] width 42 height 28
type input "%60"
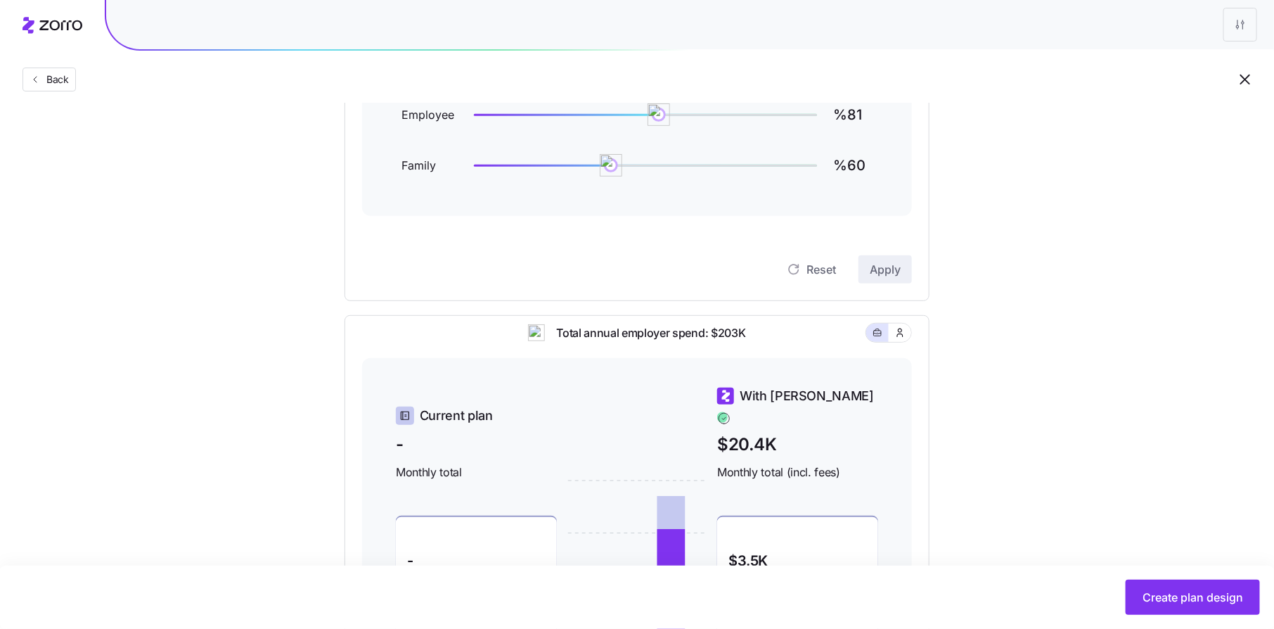
scroll to position [216, 0]
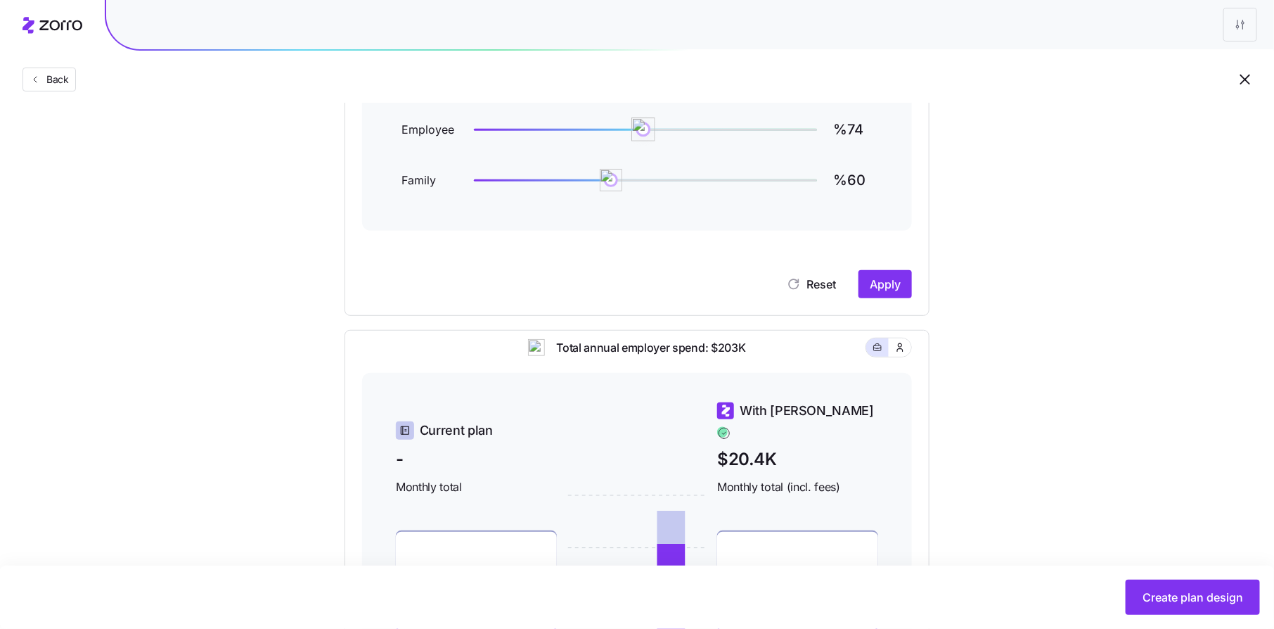
type input "%75"
drag, startPoint x: 658, startPoint y: 131, endPoint x: 646, endPoint y: 132, distance: 12.0
click at [646, 132] on img at bounding box center [646, 129] width 24 height 24
click at [883, 293] on button "Apply" at bounding box center [885, 284] width 53 height 28
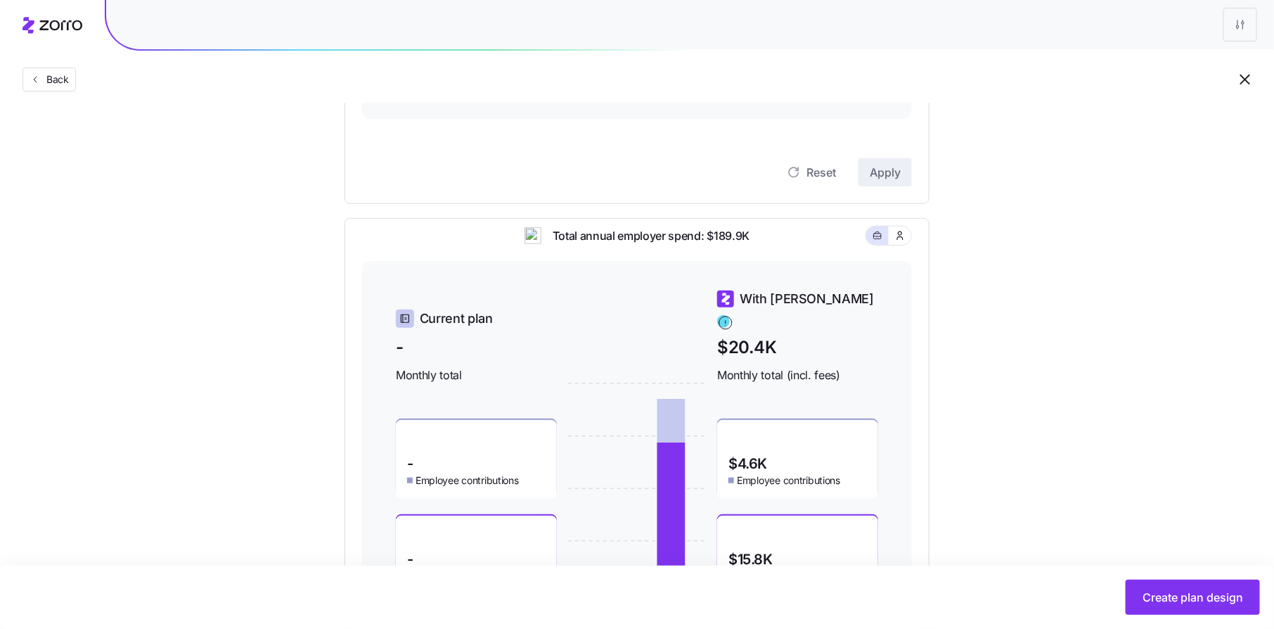
scroll to position [420, 0]
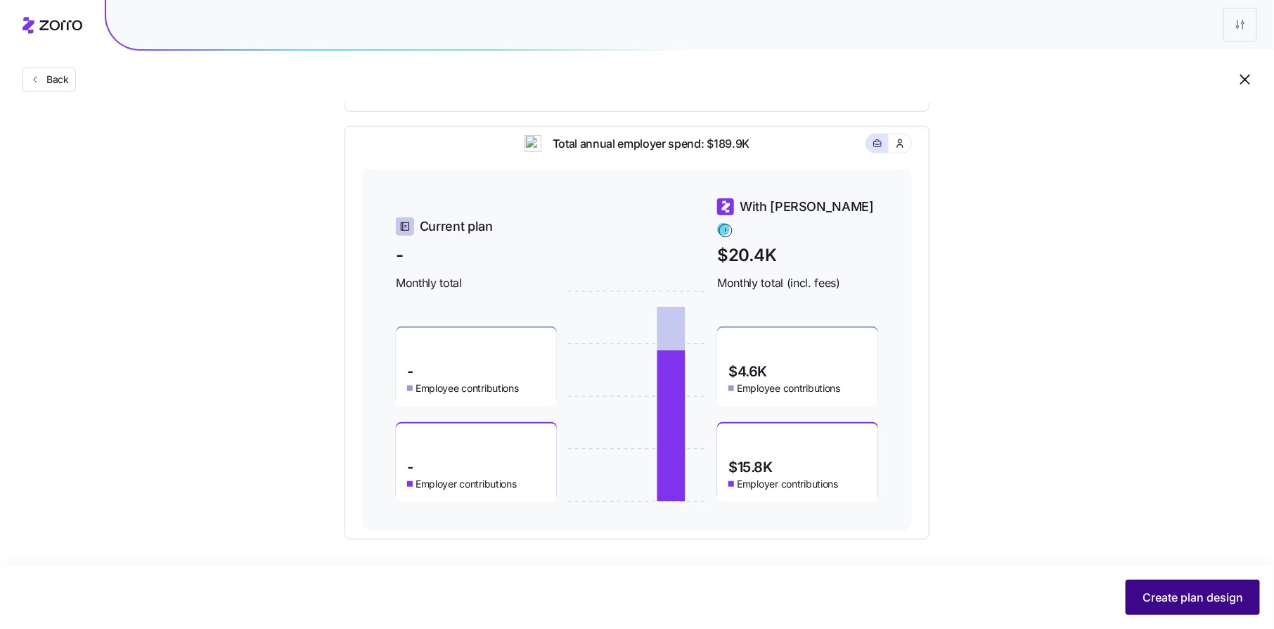
click at [1210, 591] on span "Create plan design" at bounding box center [1193, 597] width 101 height 17
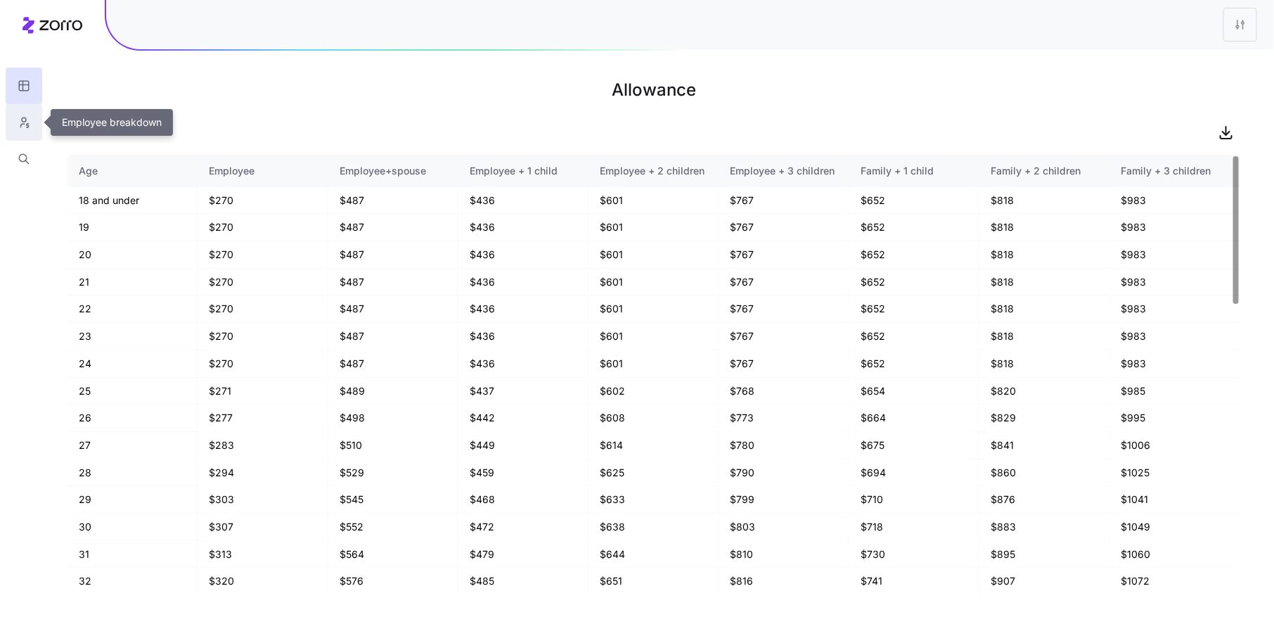
click at [18, 121] on icon "button" at bounding box center [24, 122] width 13 height 14
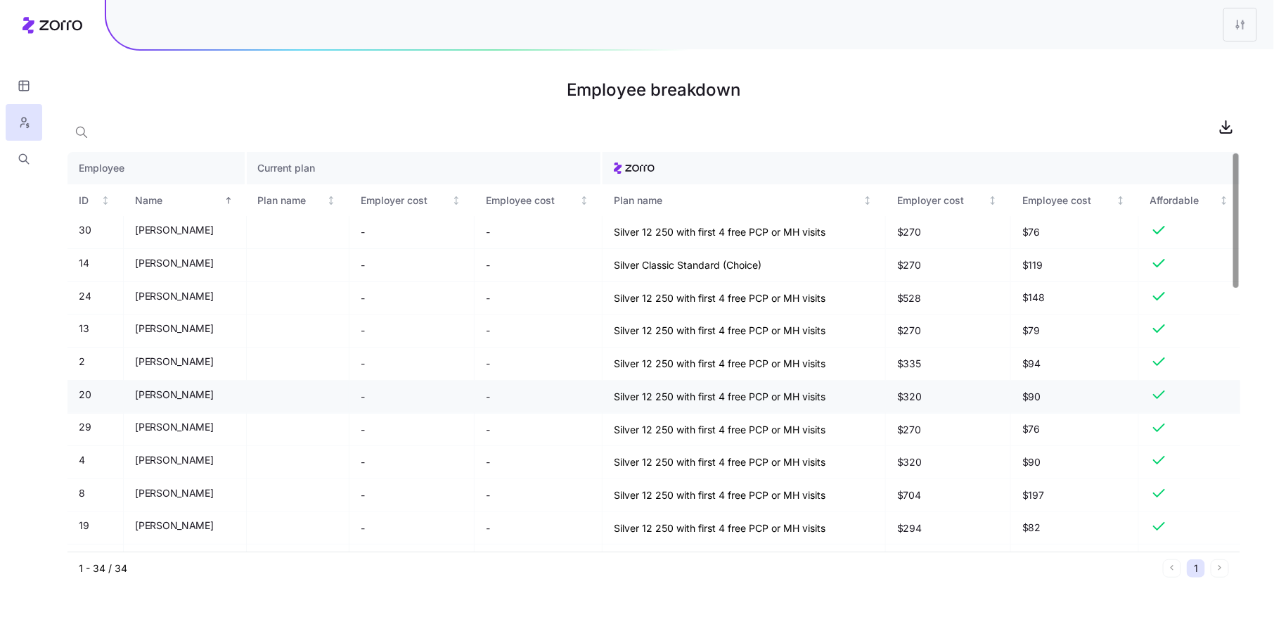
scroll to position [781, 0]
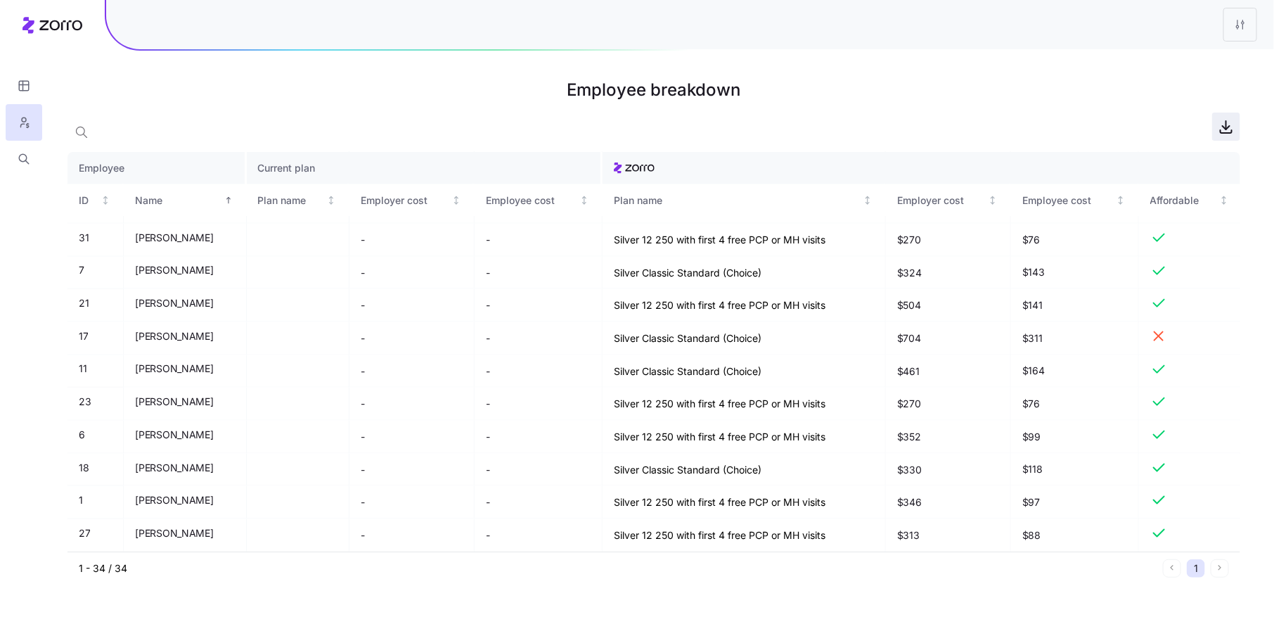
click at [1224, 128] on icon "button" at bounding box center [1226, 128] width 7 height 4
